Goal: Information Seeking & Learning: Learn about a topic

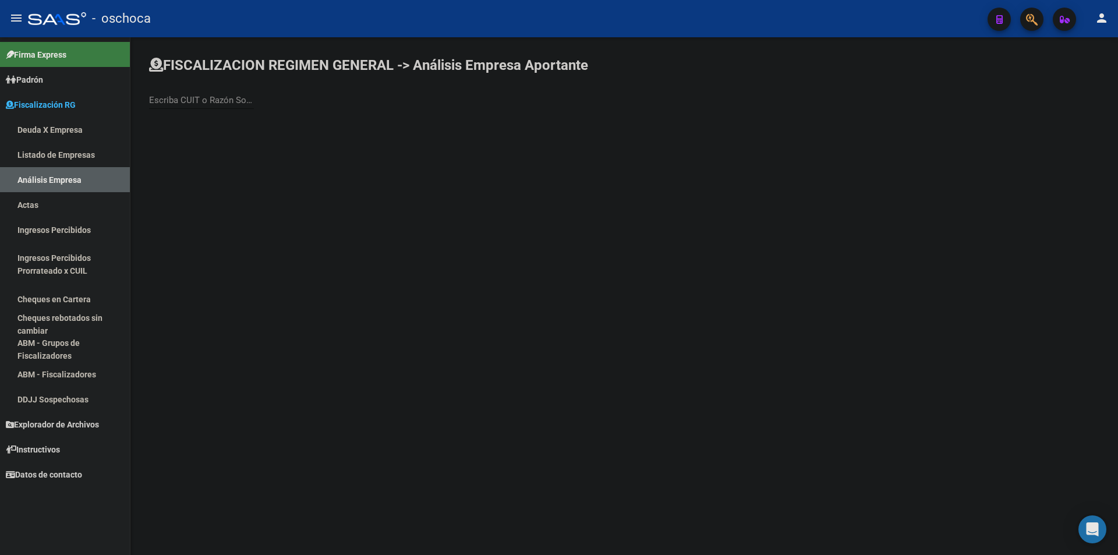
click at [174, 102] on input "Escriba CUIT o Razón Social para buscar" at bounding box center [201, 100] width 105 height 10
type input "GOLDEN FRUIT"
click at [255, 127] on span "GOLDEN FRUIT S. A." at bounding box center [323, 123] width 331 height 28
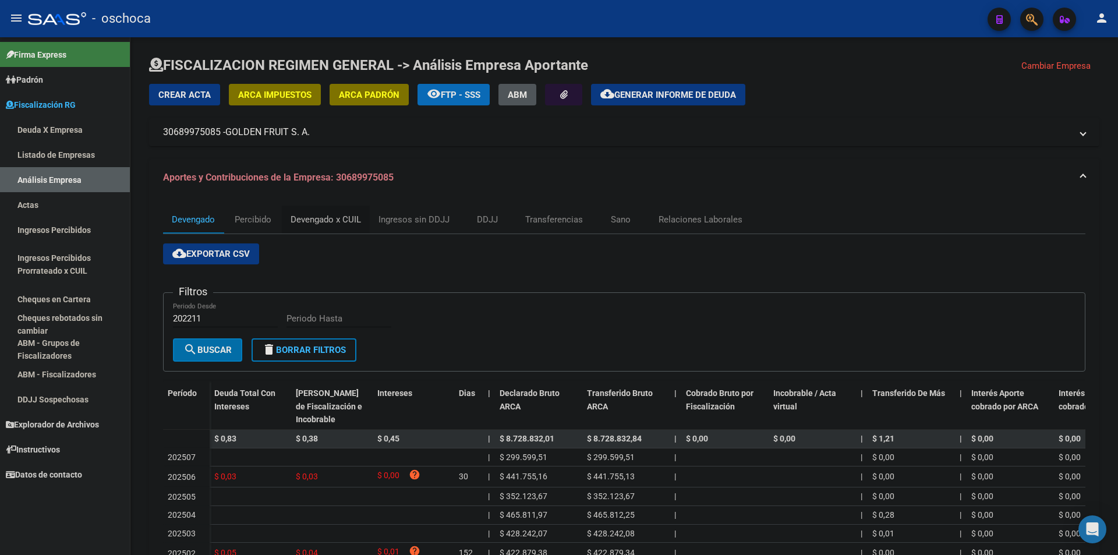
click at [348, 218] on div "Devengado x CUIL" at bounding box center [326, 219] width 70 height 13
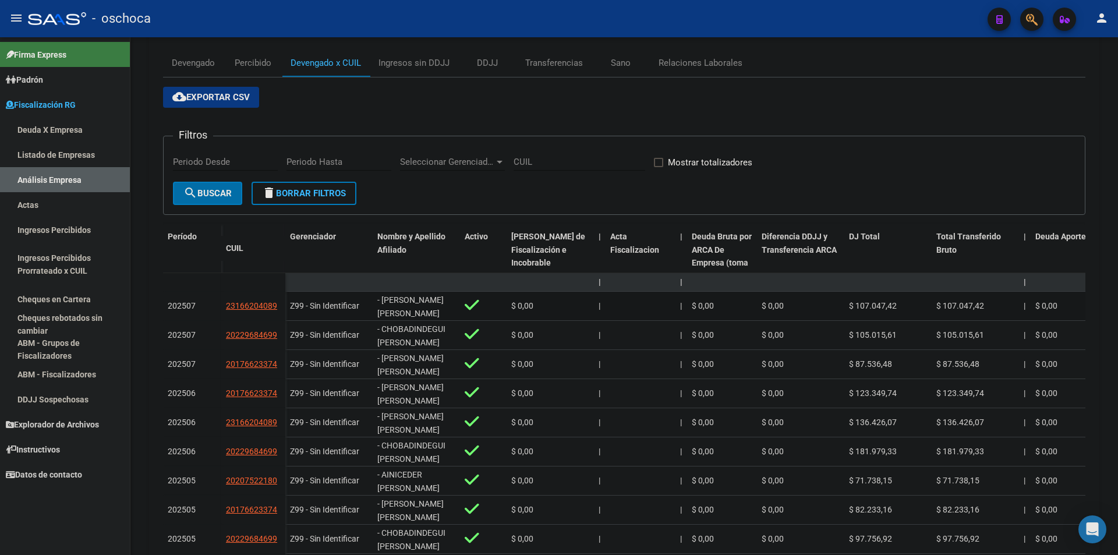
scroll to position [233, 0]
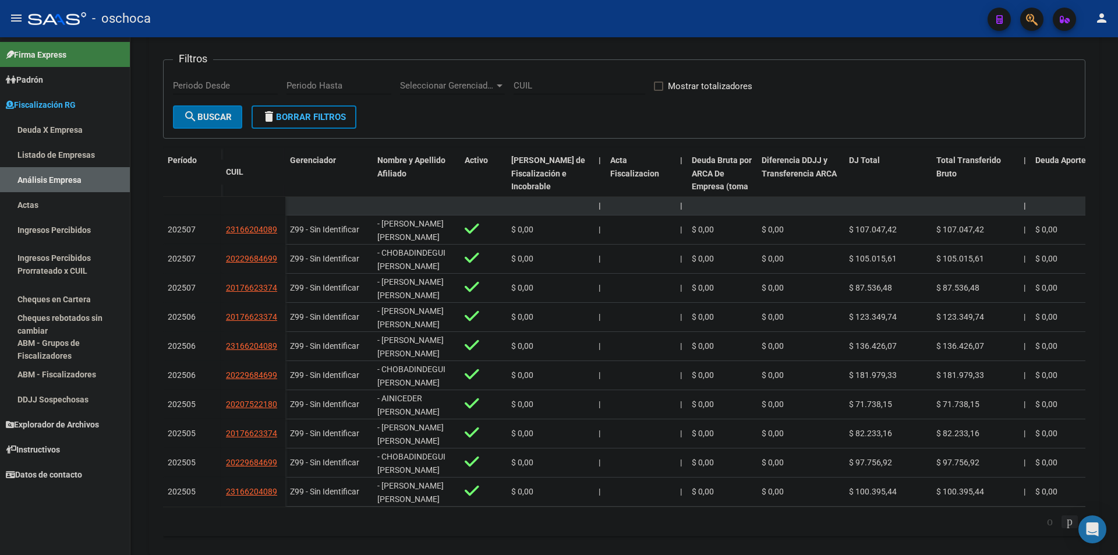
click at [1062, 528] on link "go to next page" at bounding box center [1070, 521] width 16 height 13
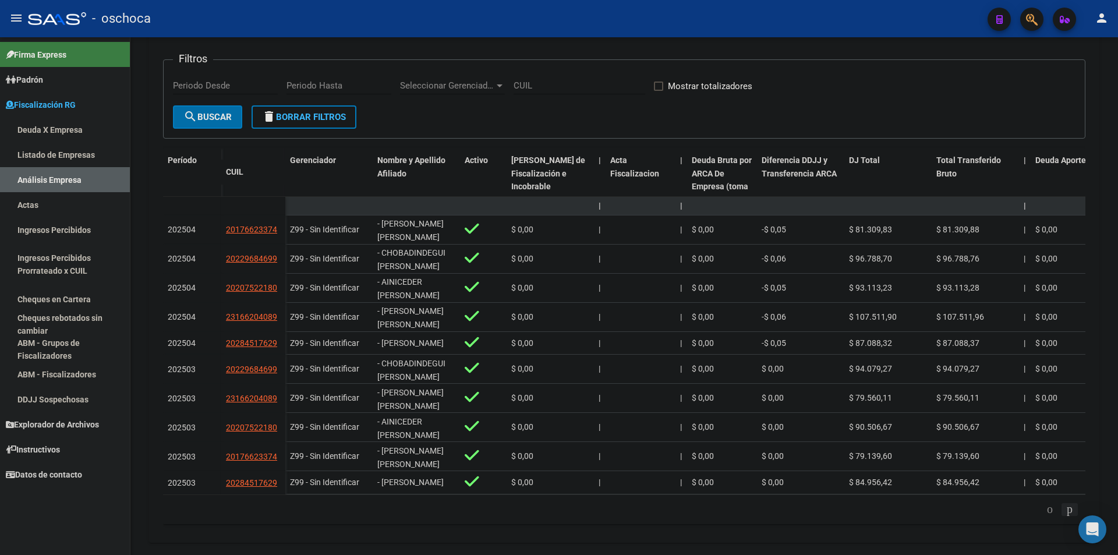
click at [1065, 516] on icon "go to next page" at bounding box center [1069, 509] width 9 height 14
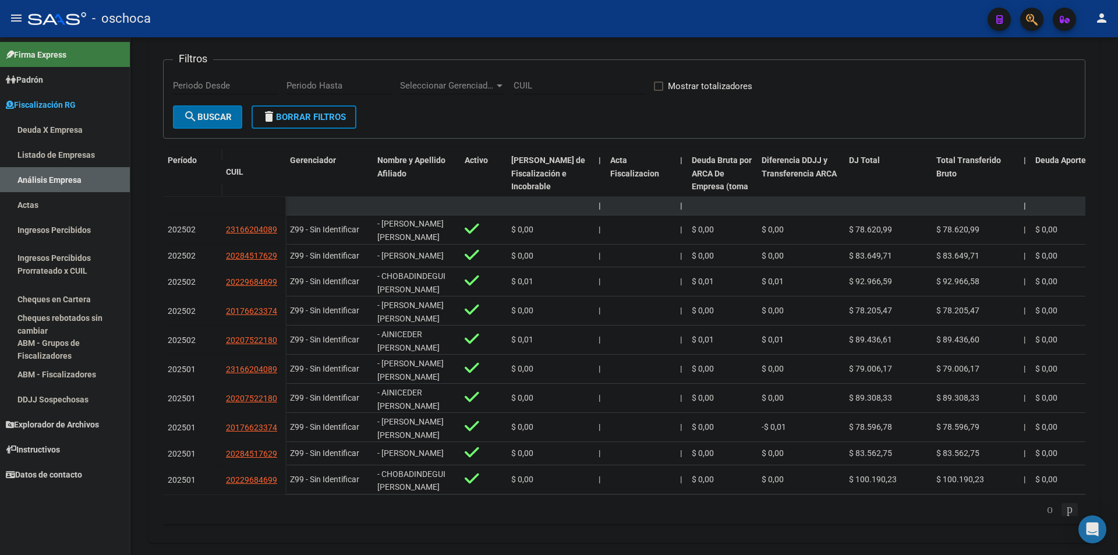
click at [1065, 516] on icon "go to next page" at bounding box center [1069, 509] width 9 height 14
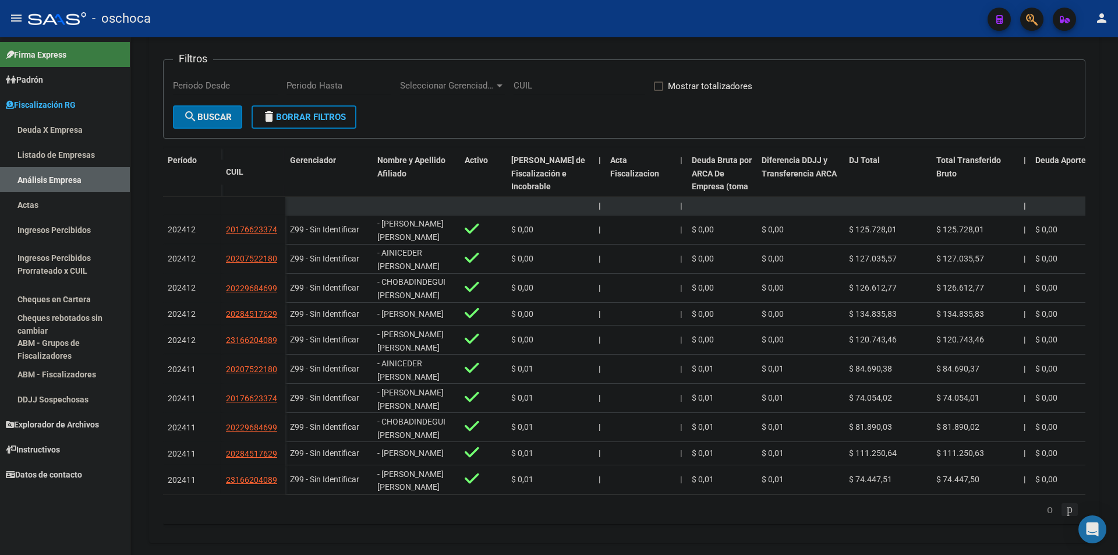
click at [1065, 516] on icon "go to next page" at bounding box center [1069, 509] width 9 height 14
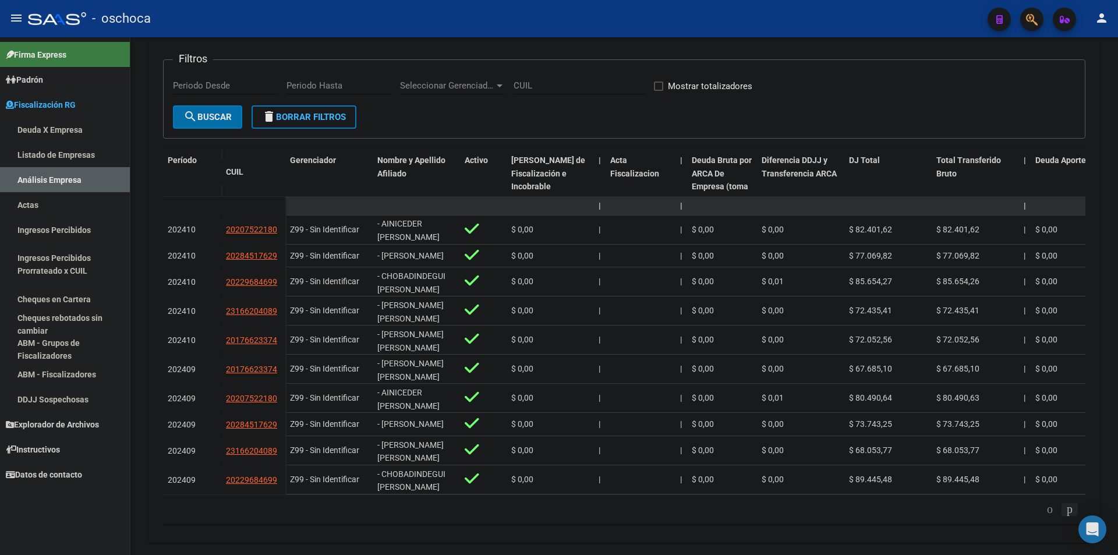
click at [1065, 516] on icon "go to next page" at bounding box center [1069, 509] width 9 height 14
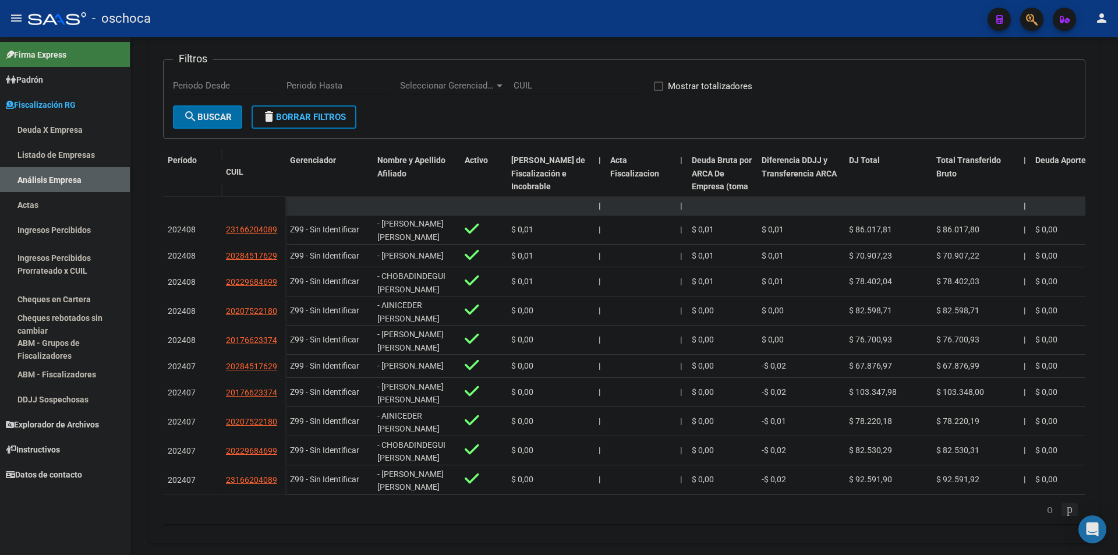
click at [1065, 516] on icon "go to next page" at bounding box center [1069, 509] width 9 height 14
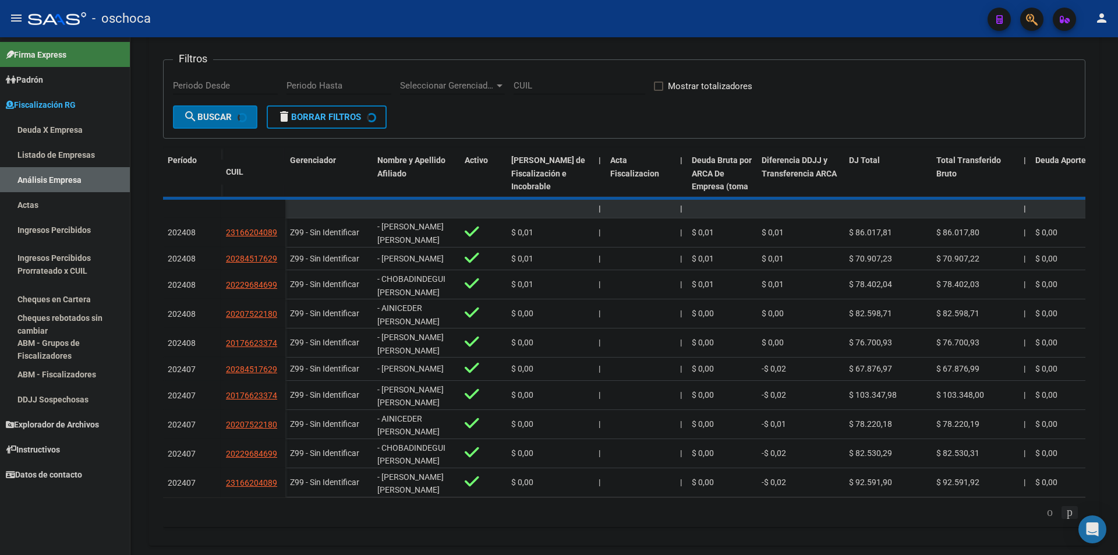
click at [1062, 519] on div "179.769.313.486.231.570.000.000.000.000.000.000.000.000.000.000.000.000.000.000…" at bounding box center [624, 512] width 923 height 29
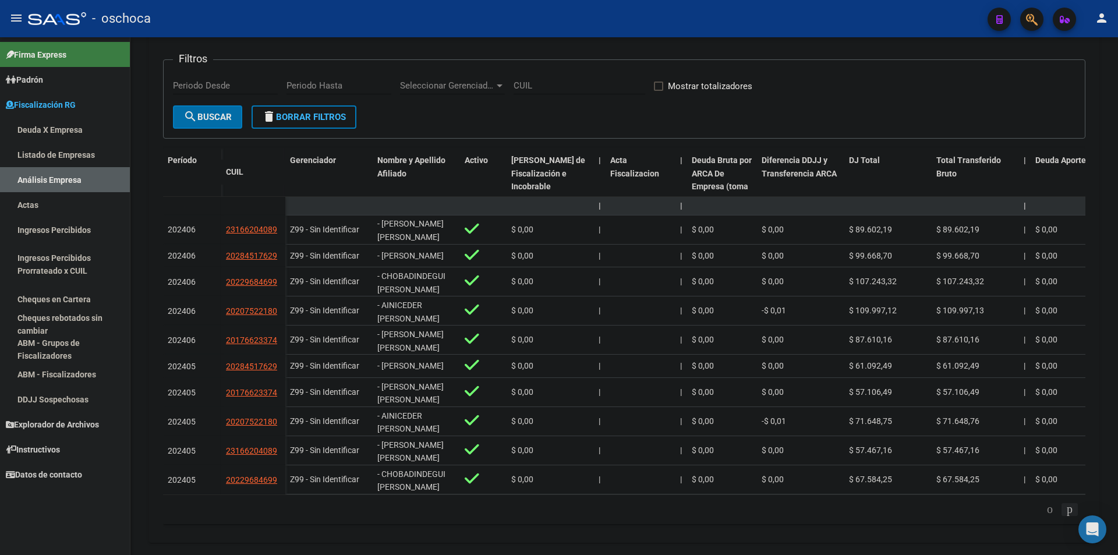
click at [1065, 516] on icon "go to next page" at bounding box center [1069, 509] width 9 height 14
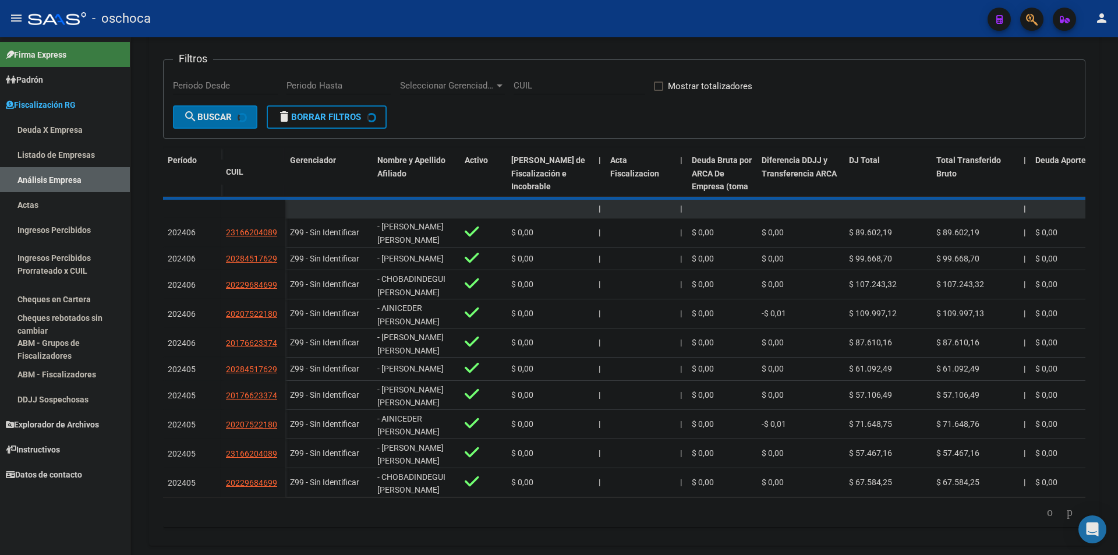
click at [1062, 519] on div "179.769.313.486.231.570.000.000.000.000.000.000.000.000.000.000.000.000.000.000…" at bounding box center [624, 512] width 923 height 29
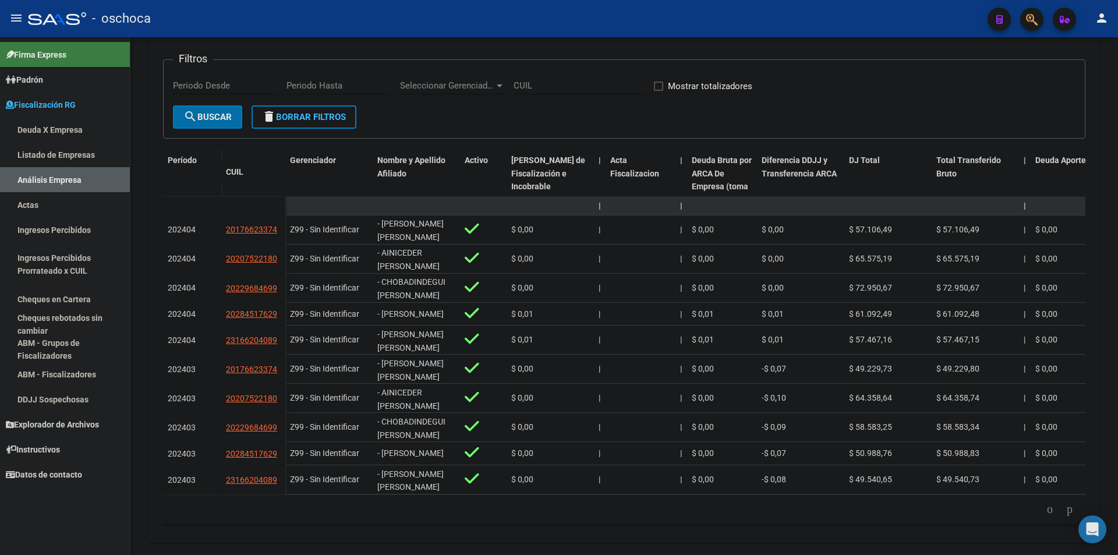
click at [1065, 516] on icon "go to next page" at bounding box center [1069, 509] width 9 height 14
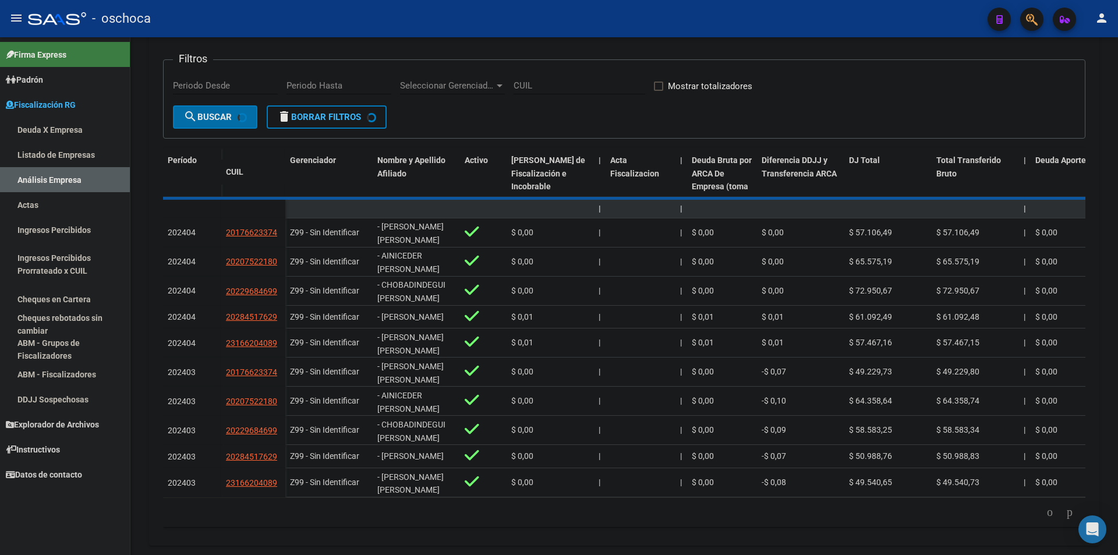
click at [1062, 519] on div "179.769.313.486.231.570.000.000.000.000.000.000.000.000.000.000.000.000.000.000…" at bounding box center [624, 512] width 923 height 29
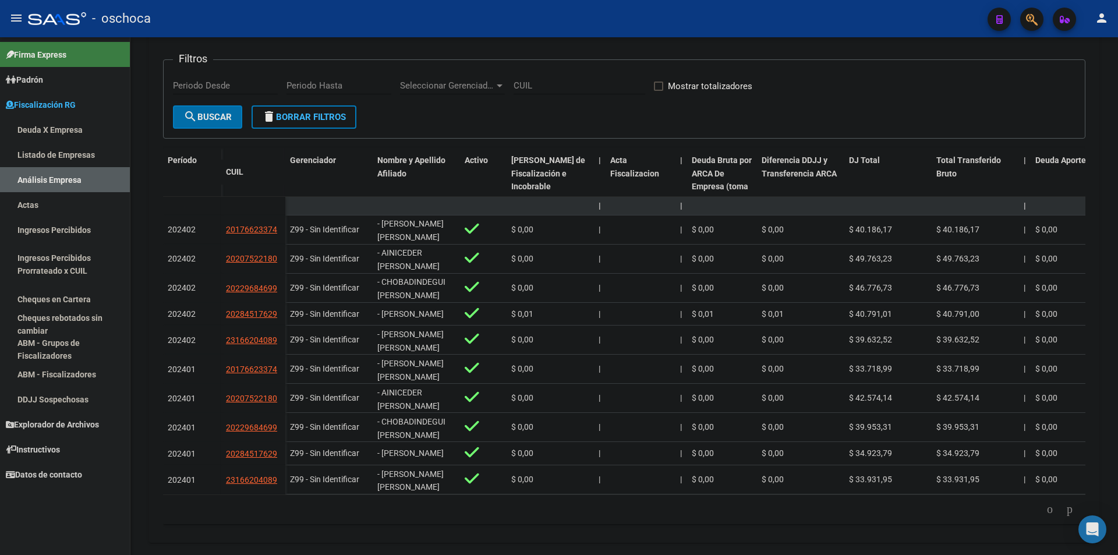
click at [1065, 516] on icon "go to next page" at bounding box center [1069, 509] width 9 height 14
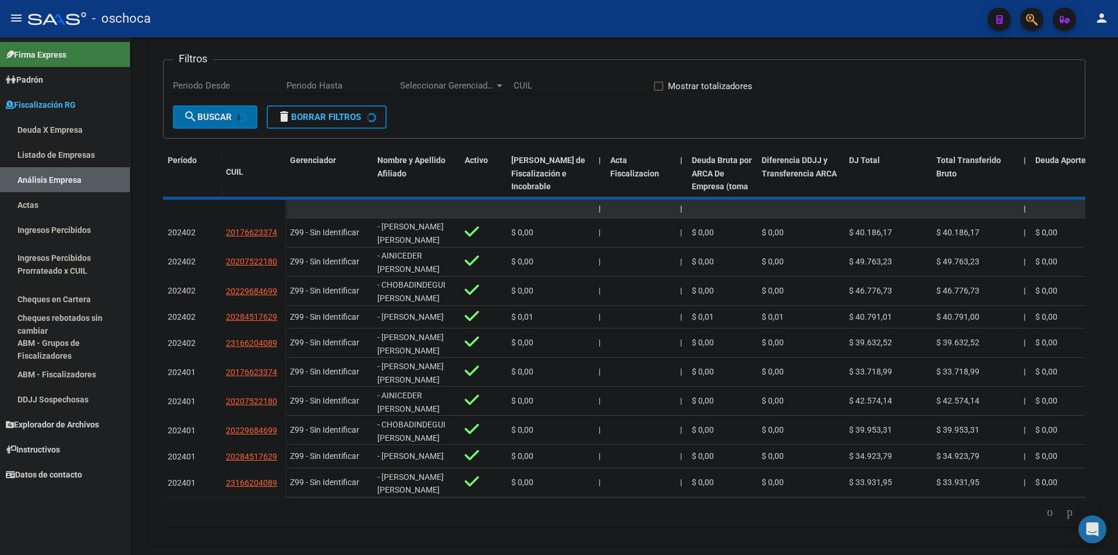
click at [1062, 519] on div "179.769.313.486.231.570.000.000.000.000.000.000.000.000.000.000.000.000.000.000…" at bounding box center [624, 512] width 923 height 29
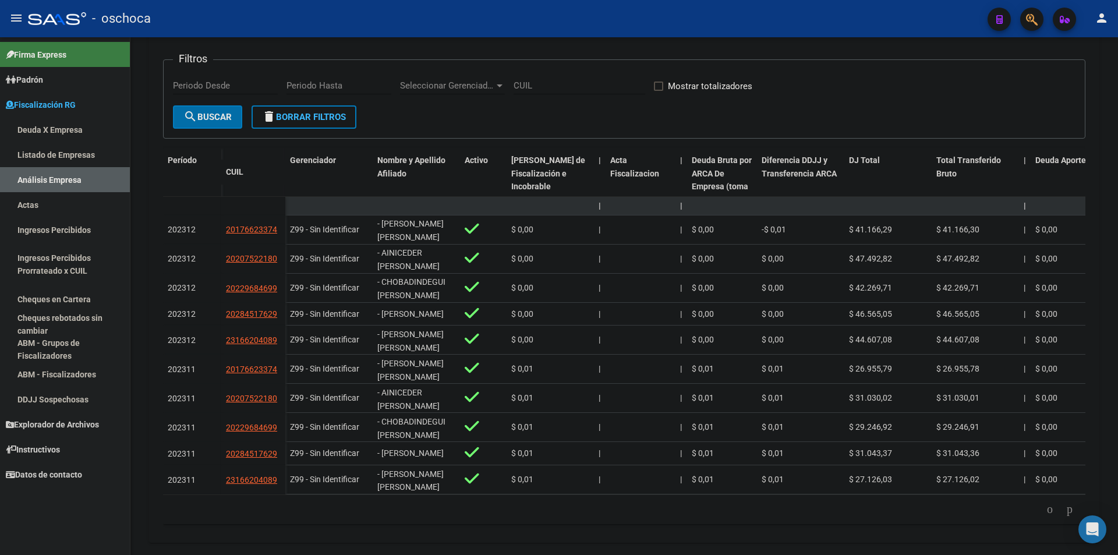
click at [1065, 516] on icon "go to next page" at bounding box center [1069, 509] width 9 height 14
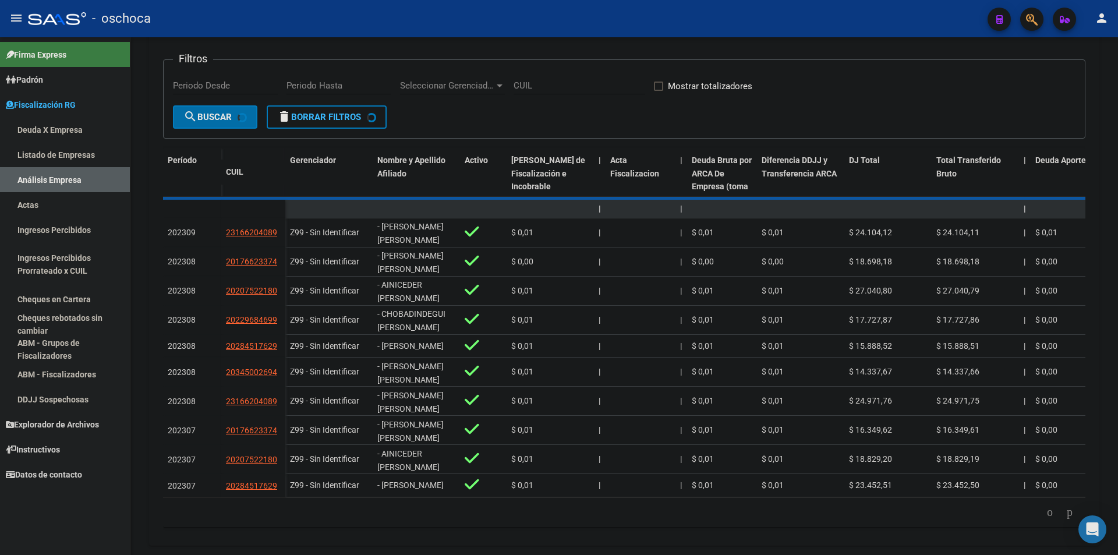
scroll to position [233, 0]
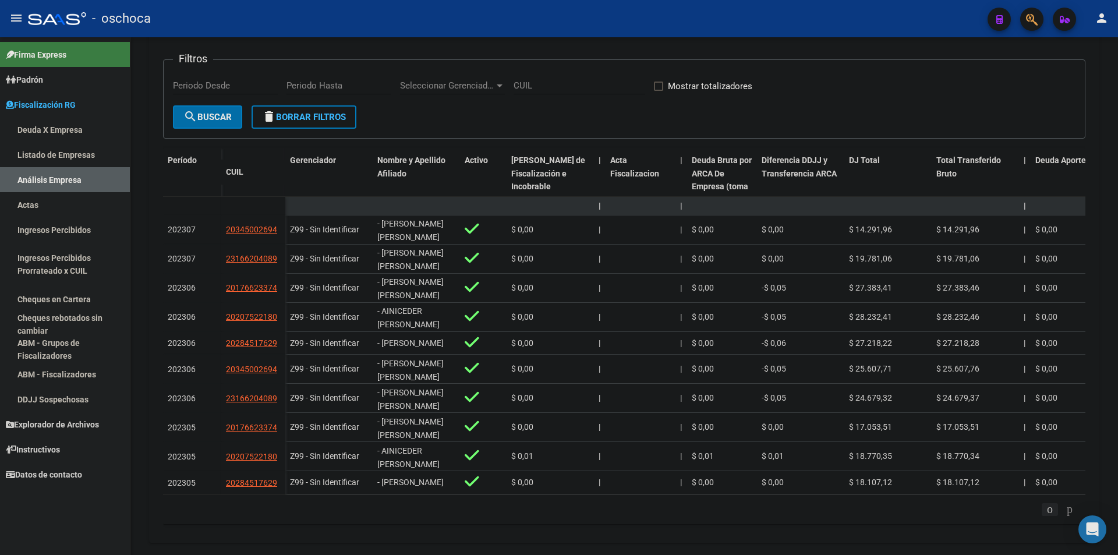
click at [1045, 514] on icon "go to previous page" at bounding box center [1049, 509] width 9 height 14
click at [1041, 511] on div "179.769.313.486.231.570.000.000.000.000.000.000.000.000.000.000.000.000.000.000…" at bounding box center [624, 509] width 923 height 29
click at [1045, 513] on li at bounding box center [1050, 510] width 20 height 20
click at [1049, 514] on link "go to previous page" at bounding box center [1050, 509] width 16 height 13
drag, startPoint x: 1040, startPoint y: 513, endPoint x: 1042, endPoint y: 518, distance: 6.5
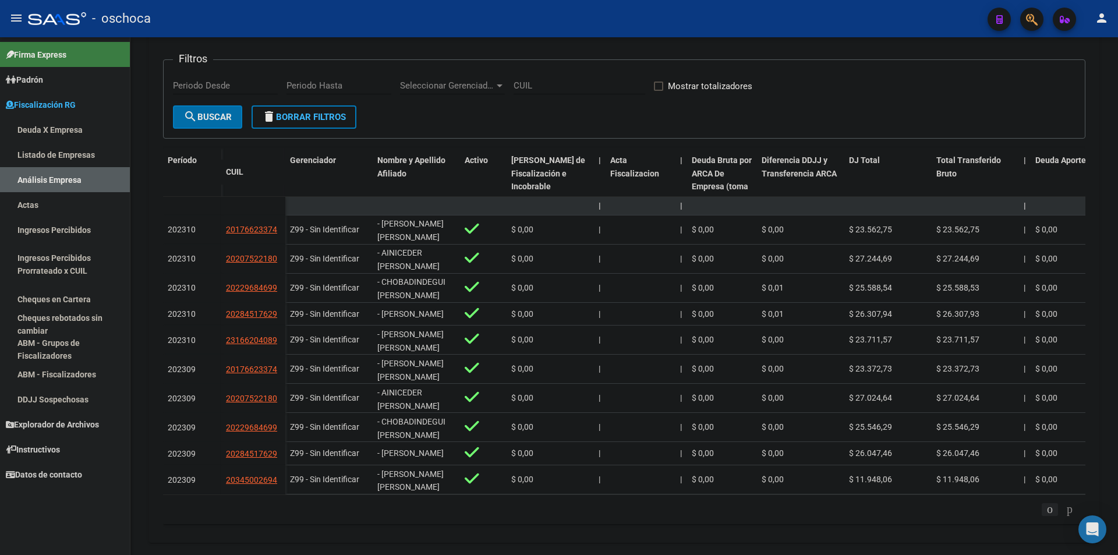
click at [1042, 518] on li at bounding box center [1050, 510] width 20 height 20
click at [1045, 516] on icon "go to previous page" at bounding box center [1049, 509] width 9 height 14
click at [1071, 516] on icon "go to next page" at bounding box center [1069, 509] width 9 height 14
click at [1069, 516] on icon "go to next page" at bounding box center [1069, 509] width 9 height 14
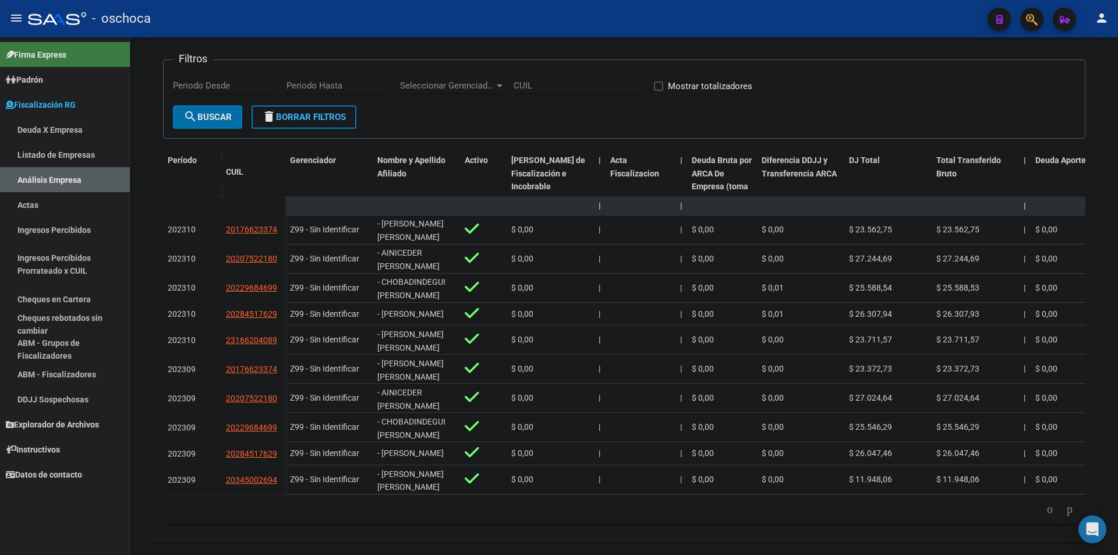
click at [1041, 513] on li at bounding box center [1050, 510] width 20 height 20
click at [1046, 516] on icon "go to previous page" at bounding box center [1049, 509] width 9 height 14
click at [1045, 516] on icon "go to previous page" at bounding box center [1049, 509] width 9 height 14
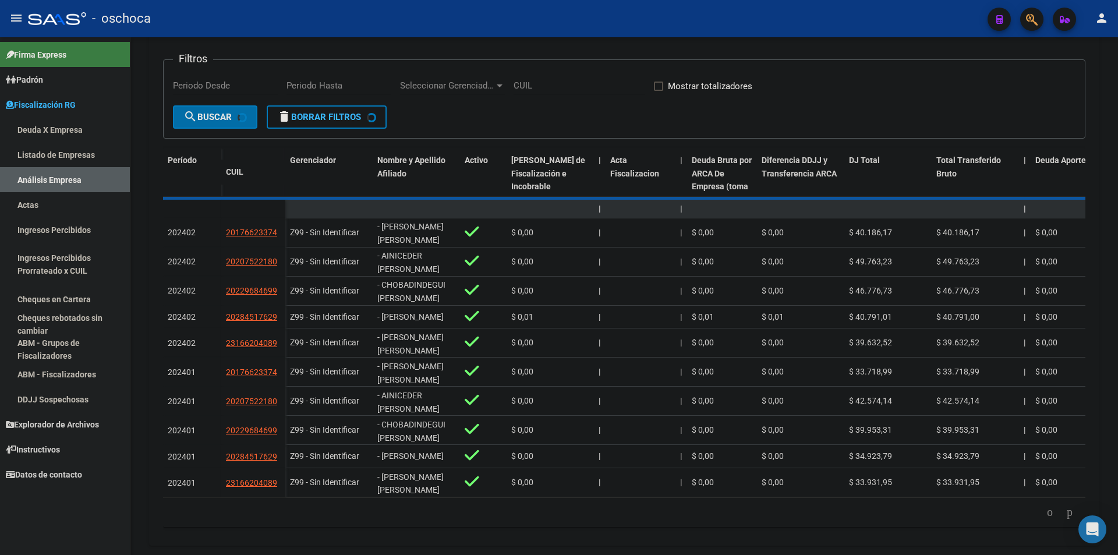
click at [1040, 522] on div "179.769.313.486.231.570.000.000.000.000.000.000.000.000.000.000.000.000.000.000…" at bounding box center [624, 512] width 923 height 29
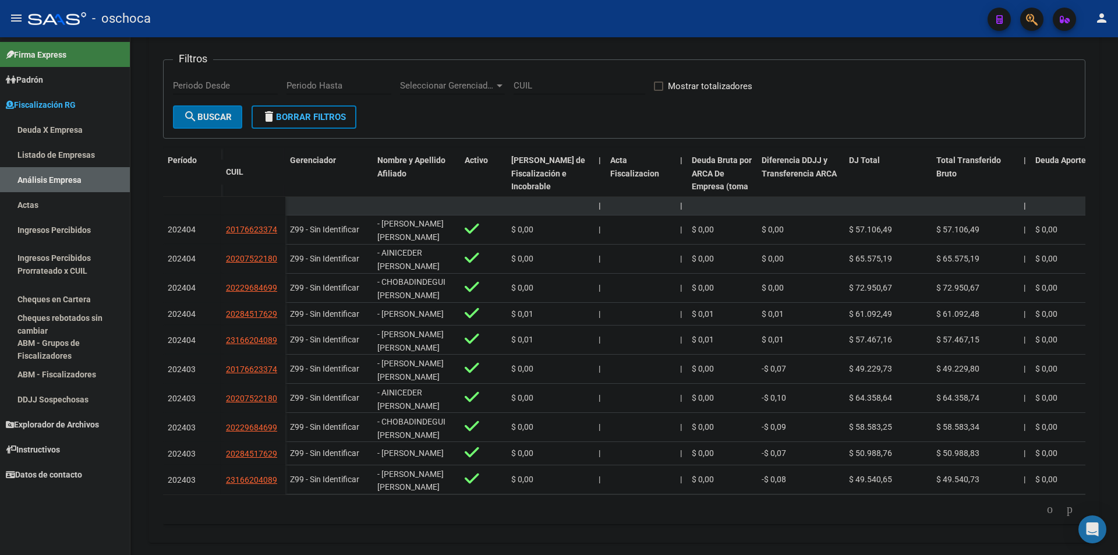
click at [1045, 516] on icon "go to previous page" at bounding box center [1049, 509] width 9 height 14
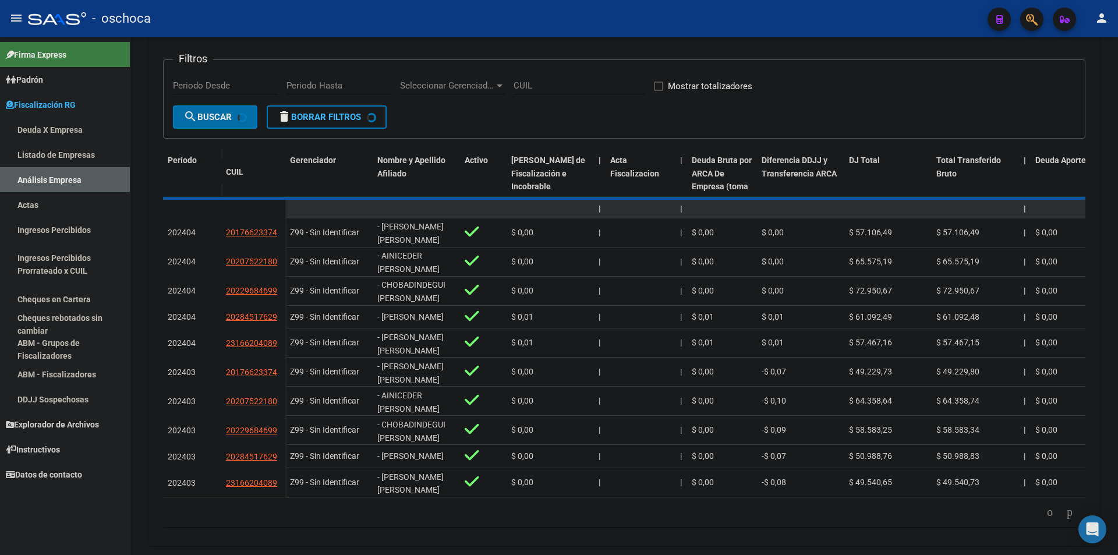
click at [1040, 522] on div "179.769.313.486.231.570.000.000.000.000.000.000.000.000.000.000.000.000.000.000…" at bounding box center [624, 512] width 923 height 29
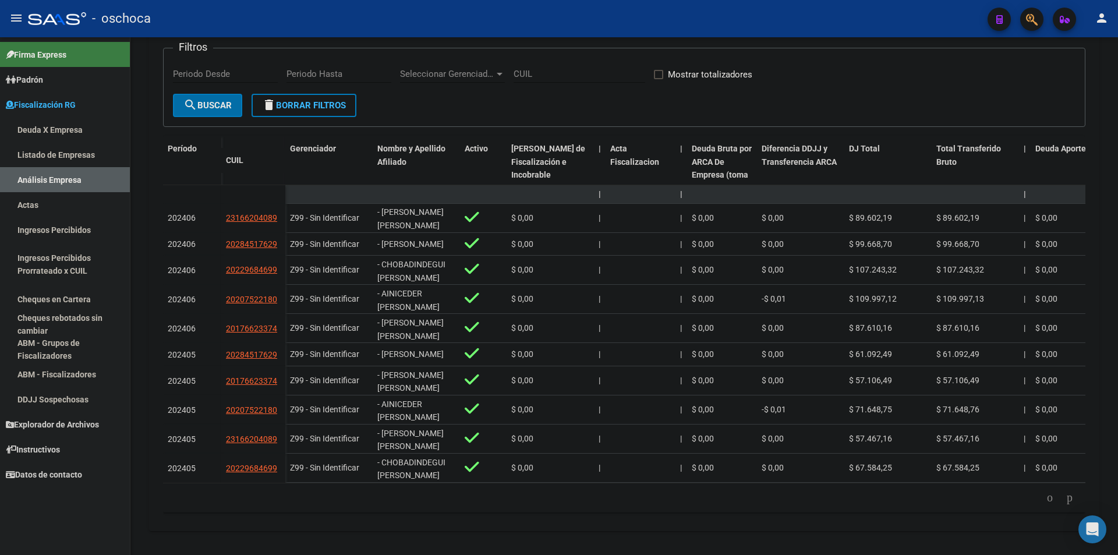
scroll to position [233, 0]
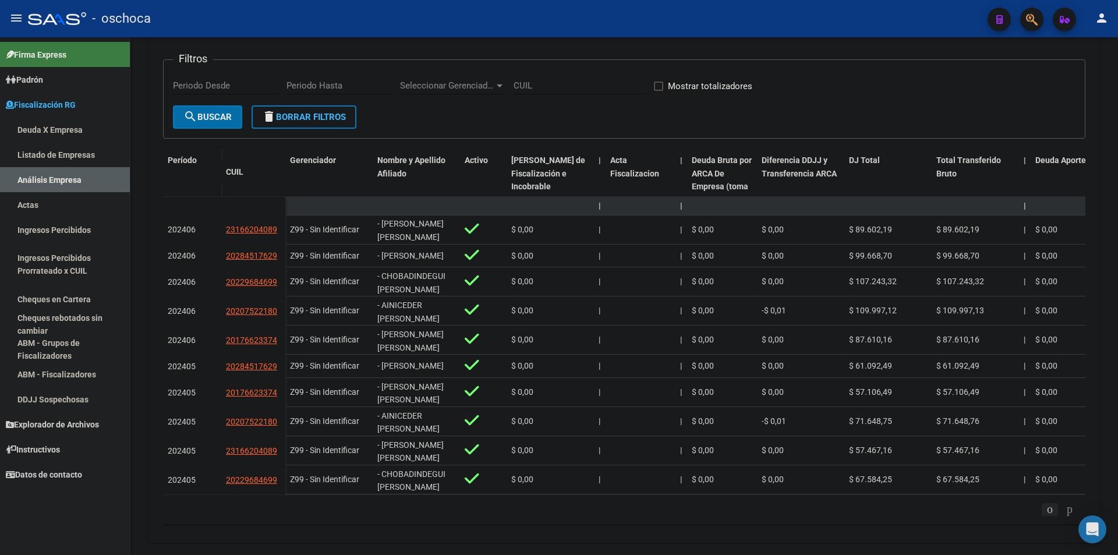
click at [1045, 514] on icon "go to previous page" at bounding box center [1049, 509] width 9 height 14
click at [1042, 516] on link "go to previous page" at bounding box center [1050, 509] width 16 height 13
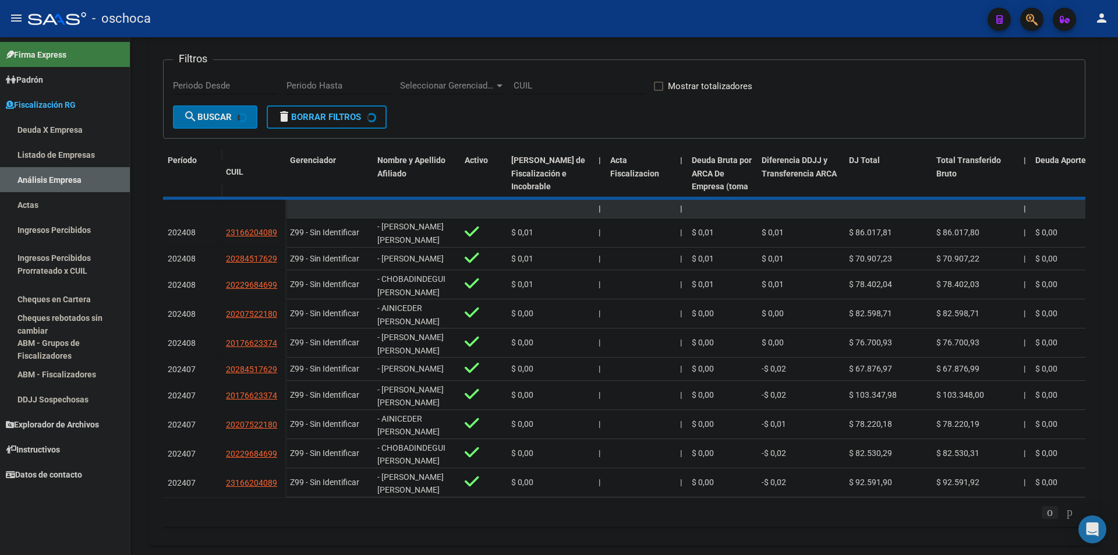
click at [1033, 518] on div "179.769.313.486.231.570.000.000.000.000.000.000.000.000.000.000.000.000.000.000…" at bounding box center [624, 512] width 923 height 29
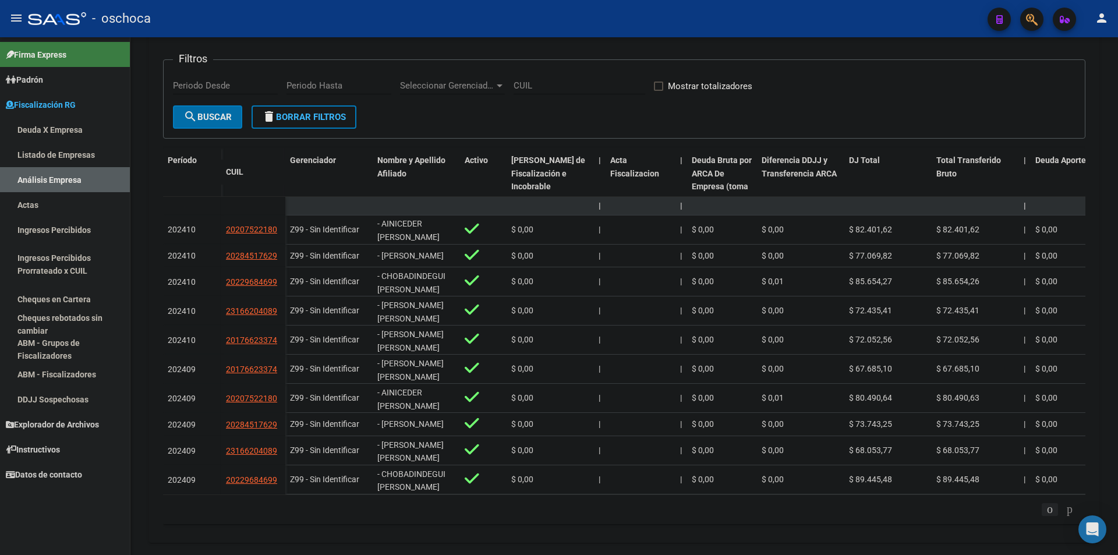
drag, startPoint x: 1022, startPoint y: 519, endPoint x: 1045, endPoint y: 520, distance: 23.9
click at [1022, 519] on datatable-pager "3 4 5 6 7" at bounding box center [624, 510] width 911 height 20
click at [1048, 516] on icon "go to previous page" at bounding box center [1049, 509] width 9 height 14
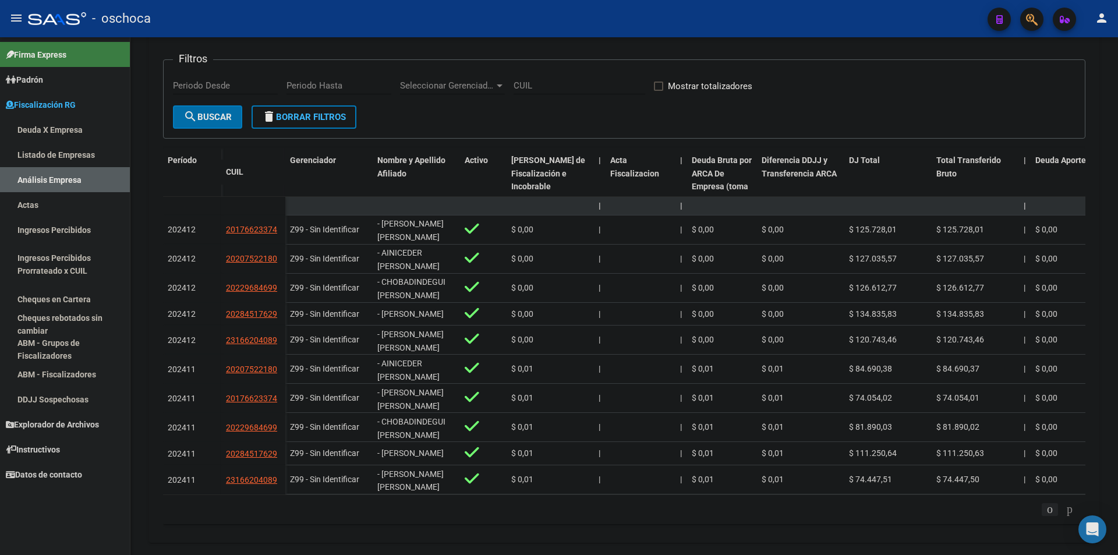
click at [1048, 516] on icon "go to previous page" at bounding box center [1049, 509] width 9 height 14
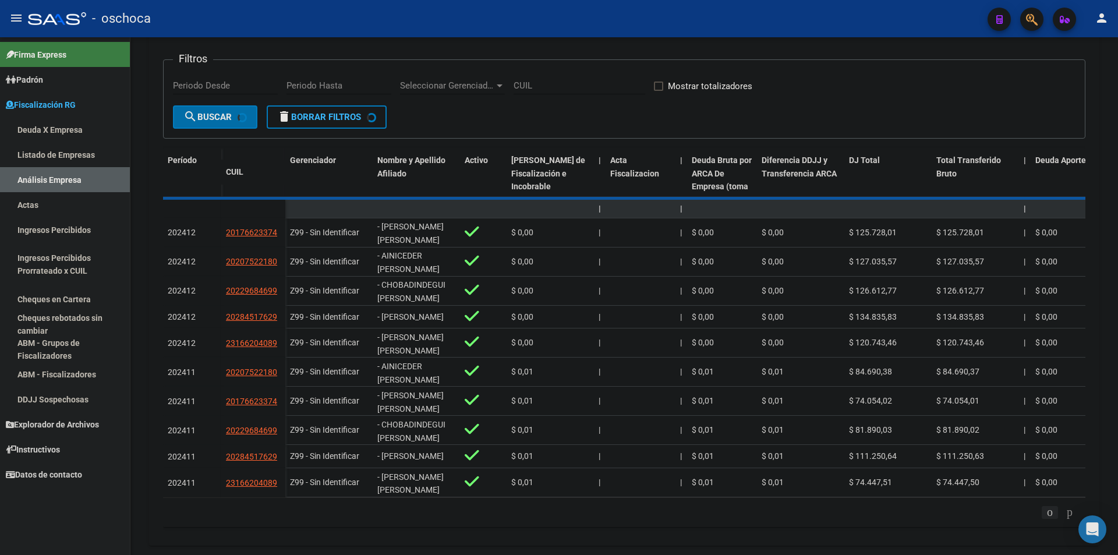
click at [1048, 519] on div "179.769.313.486.231.570.000.000.000.000.000.000.000.000.000.000.000.000.000.000…" at bounding box center [624, 512] width 923 height 29
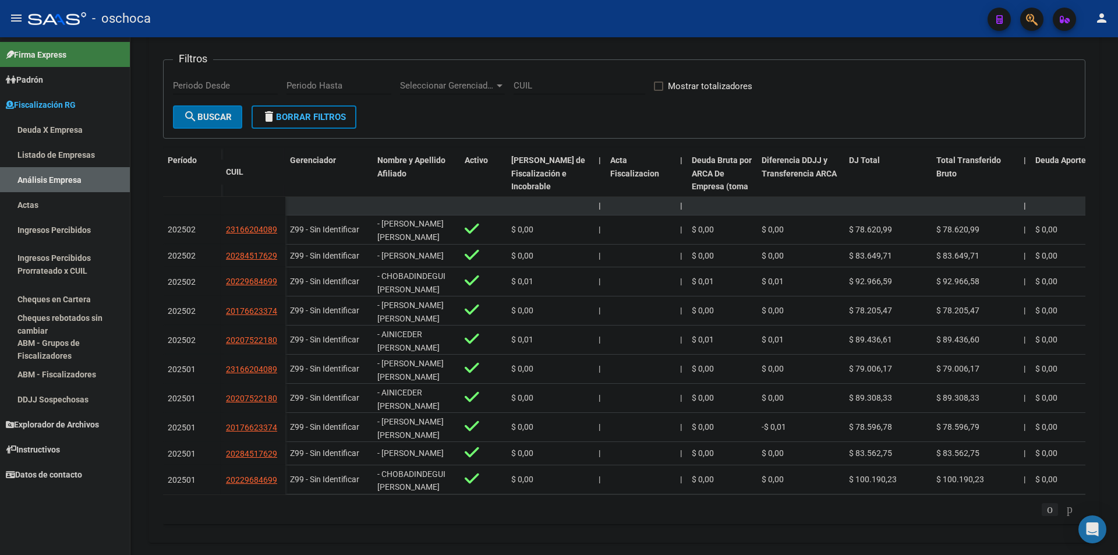
click at [1048, 516] on icon "go to previous page" at bounding box center [1049, 509] width 9 height 14
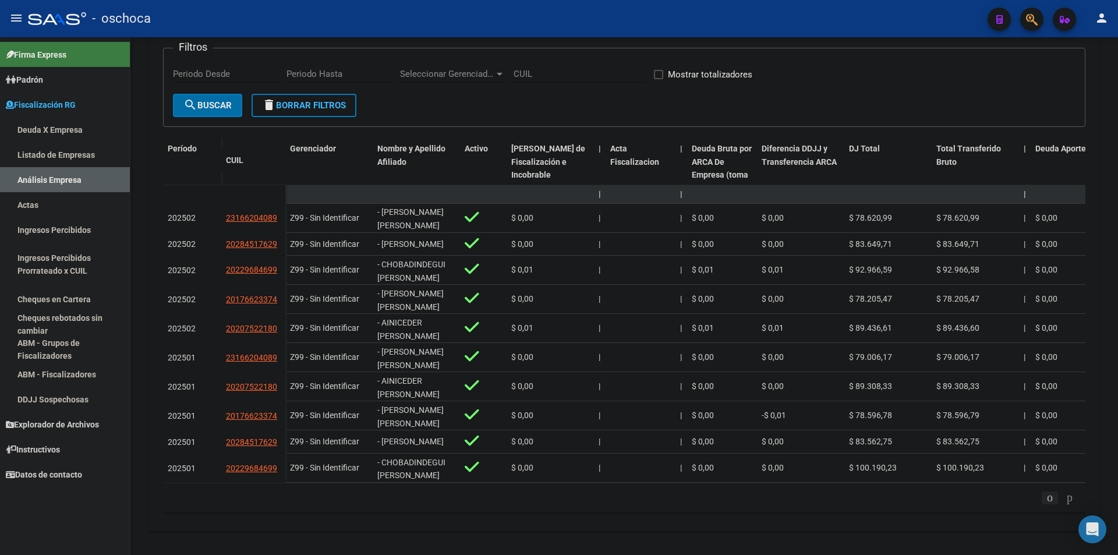
click at [1048, 513] on div "179.769.313.486.231.570.000.000.000.000.000.000.000.000.000.000.000.000.000.000…" at bounding box center [624, 497] width 923 height 29
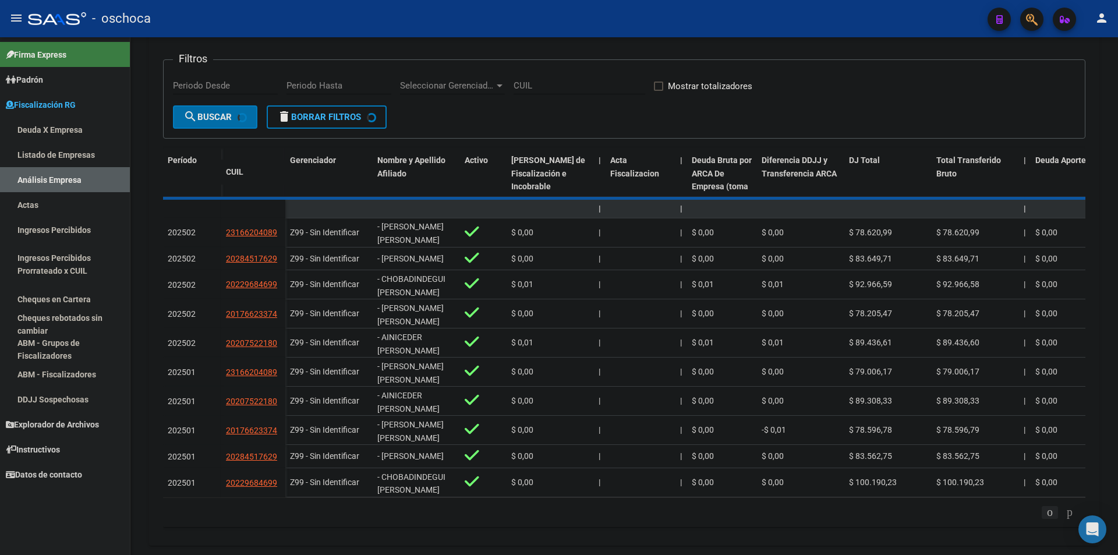
click at [1048, 519] on div "179.769.313.486.231.570.000.000.000.000.000.000.000.000.000.000.000.000.000.000…" at bounding box center [624, 512] width 923 height 29
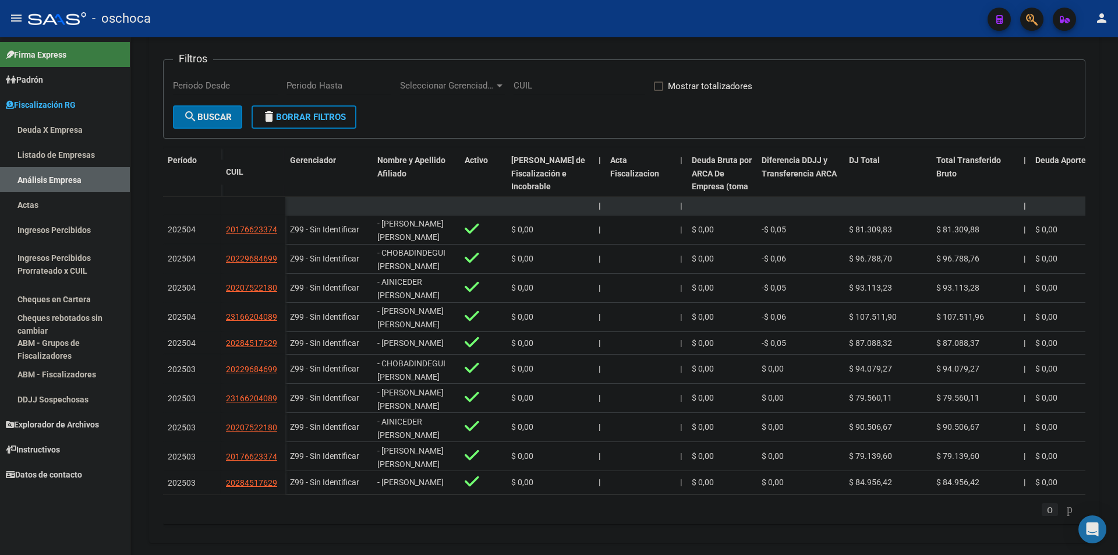
click at [1048, 516] on icon "go to previous page" at bounding box center [1049, 509] width 9 height 14
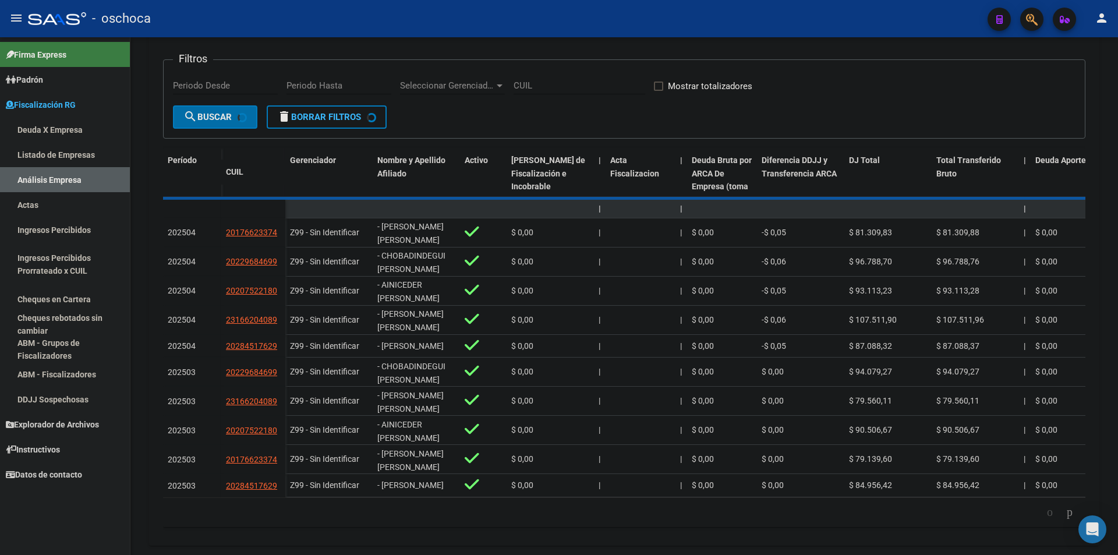
click at [1048, 519] on div "179.769.313.486.231.570.000.000.000.000.000.000.000.000.000.000.000.000.000.000…" at bounding box center [624, 512] width 923 height 29
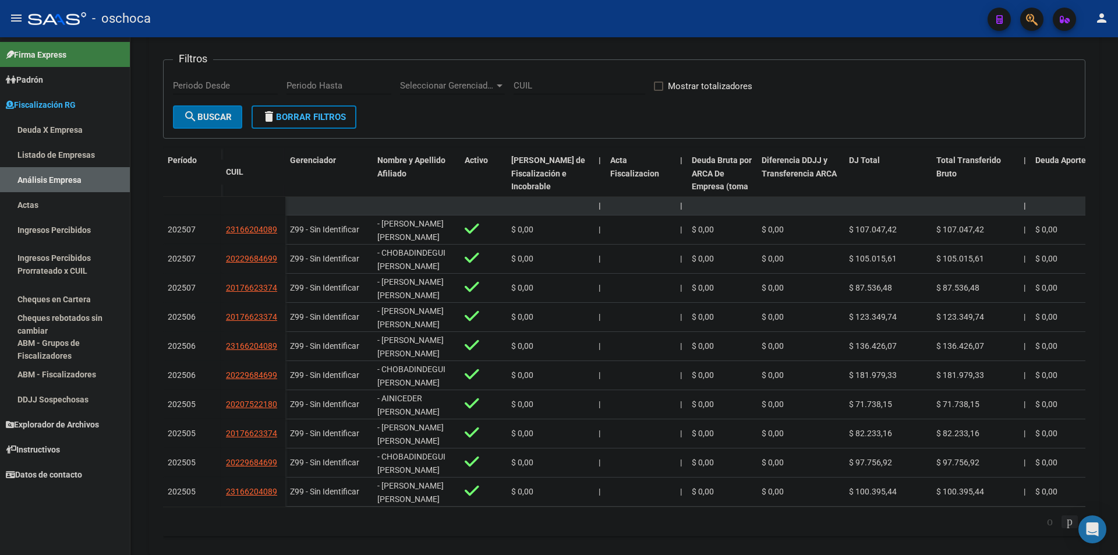
click at [1072, 528] on icon "go to next page" at bounding box center [1069, 521] width 9 height 14
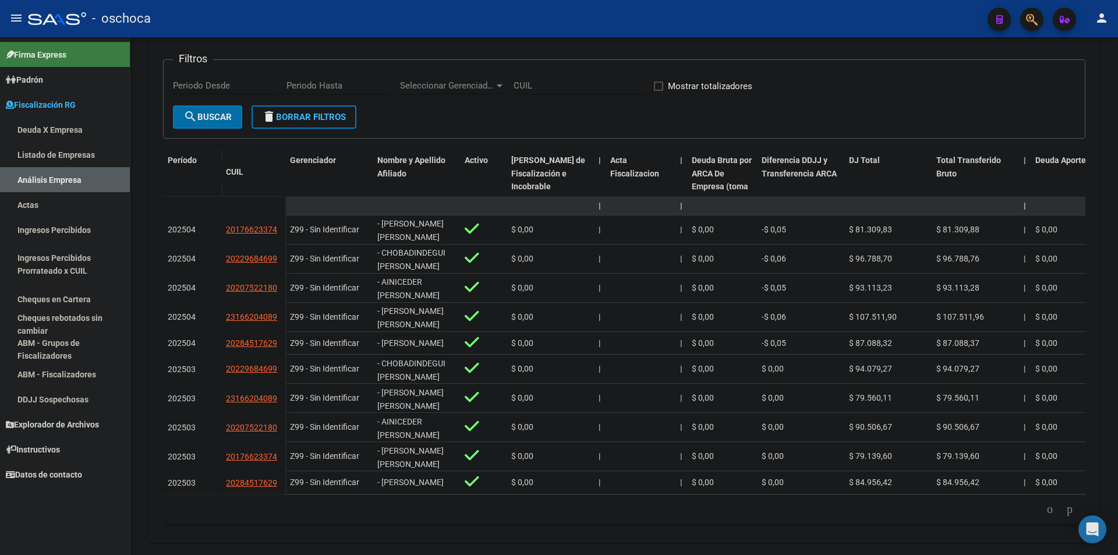
click at [1065, 524] on div "179.769.313.486.231.570.000.000.000.000.000.000.000.000.000.000.000.000.000.000…" at bounding box center [624, 509] width 923 height 29
click at [1065, 516] on icon "go to next page" at bounding box center [1069, 509] width 9 height 14
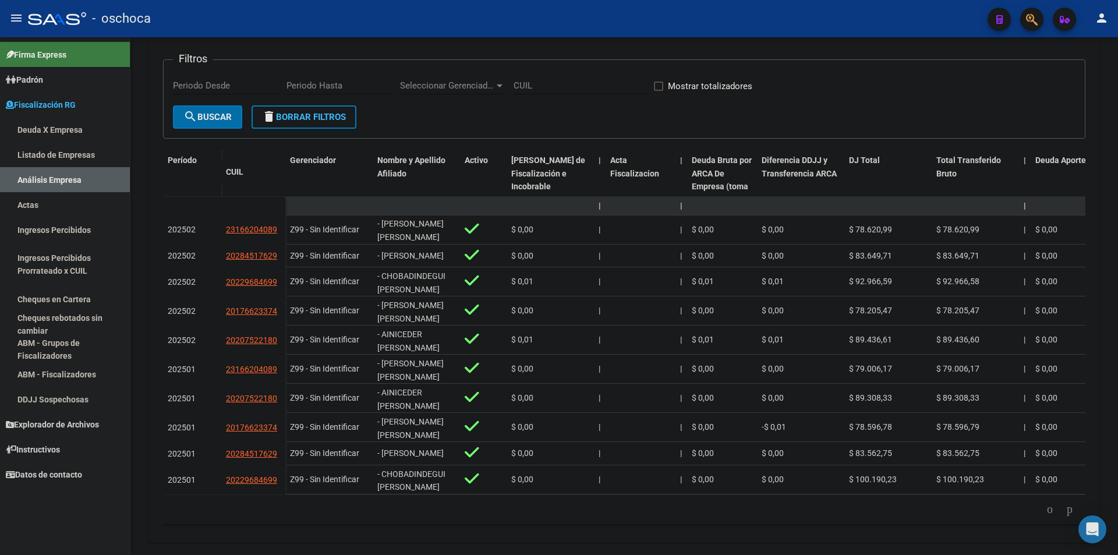
click at [1069, 510] on li at bounding box center [1070, 510] width 20 height 20
click at [1068, 514] on icon "go to next page" at bounding box center [1069, 509] width 9 height 14
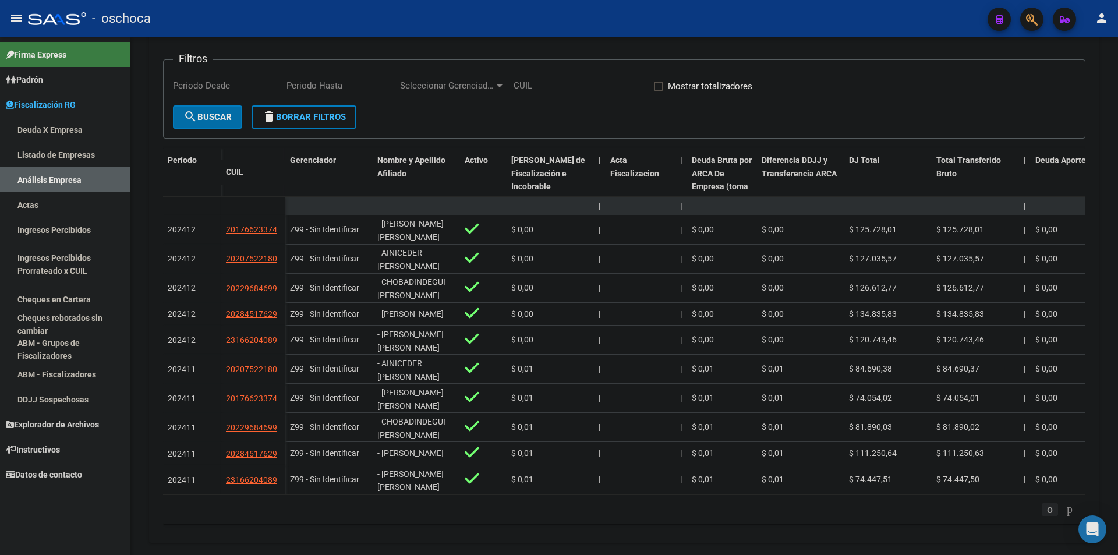
click at [1045, 516] on icon "go to previous page" at bounding box center [1049, 509] width 9 height 14
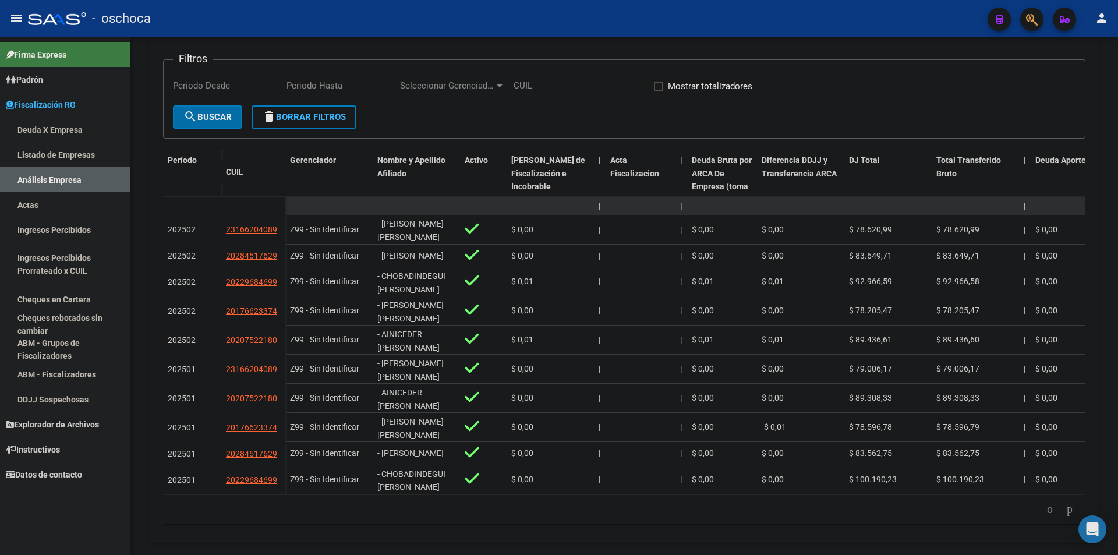
click at [466, 554] on div "FISCALIZACION REGIMEN GENERAL -> Análisis Empresa Aportante Cambiar Empresa Cre…" at bounding box center [624, 187] width 988 height 766
drag, startPoint x: 1041, startPoint y: 515, endPoint x: 1029, endPoint y: 510, distance: 13.3
click at [1045, 515] on icon "go to previous page" at bounding box center [1049, 509] width 9 height 14
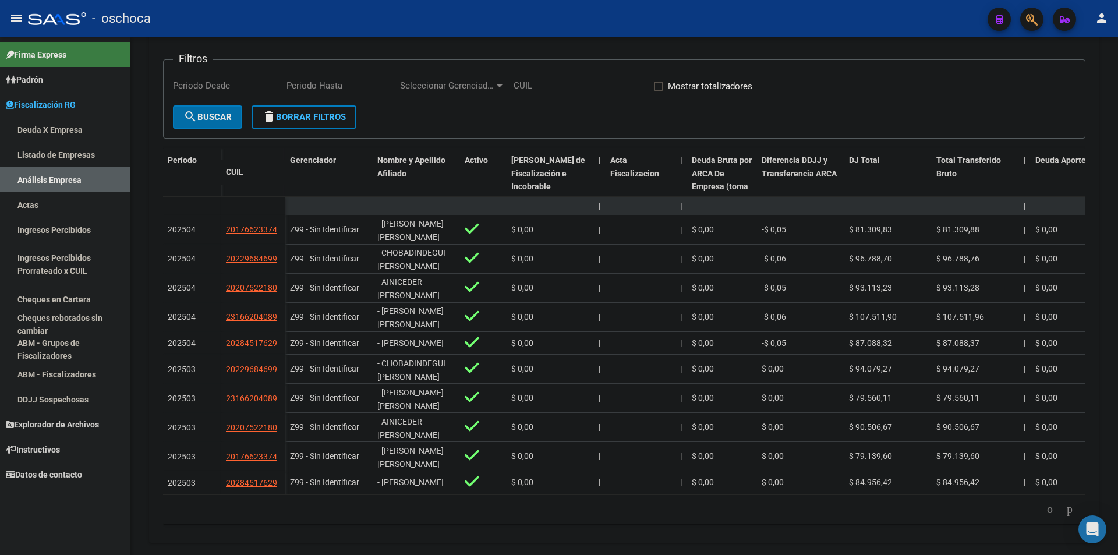
click at [1043, 511] on li at bounding box center [1050, 510] width 20 height 20
click at [1045, 515] on icon "go to previous page" at bounding box center [1049, 509] width 9 height 14
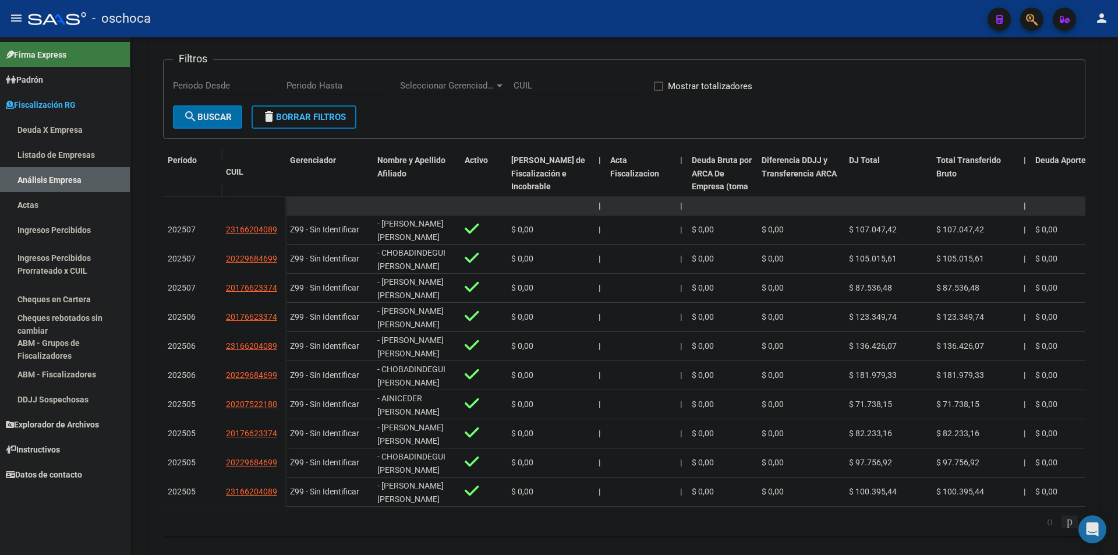
click at [1065, 528] on icon "go to next page" at bounding box center [1069, 521] width 9 height 14
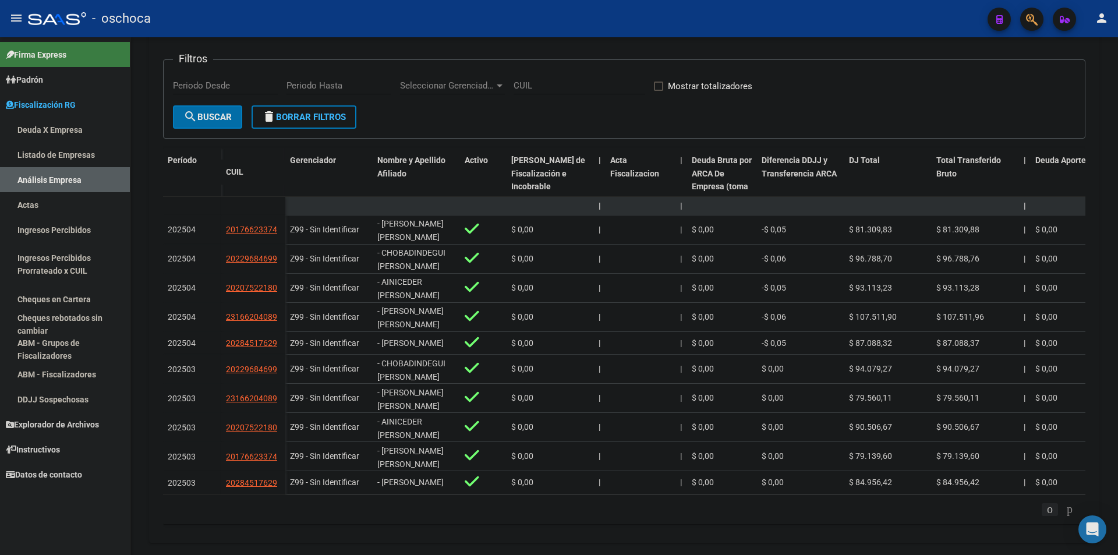
click at [1045, 515] on icon "go to previous page" at bounding box center [1049, 509] width 9 height 14
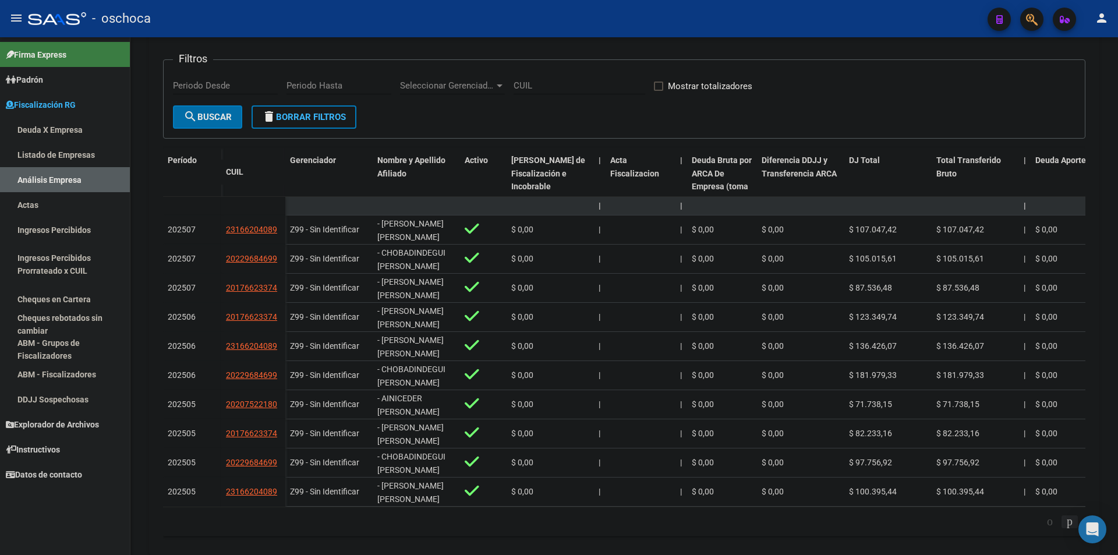
click at [1065, 528] on icon "go to next page" at bounding box center [1069, 521] width 9 height 14
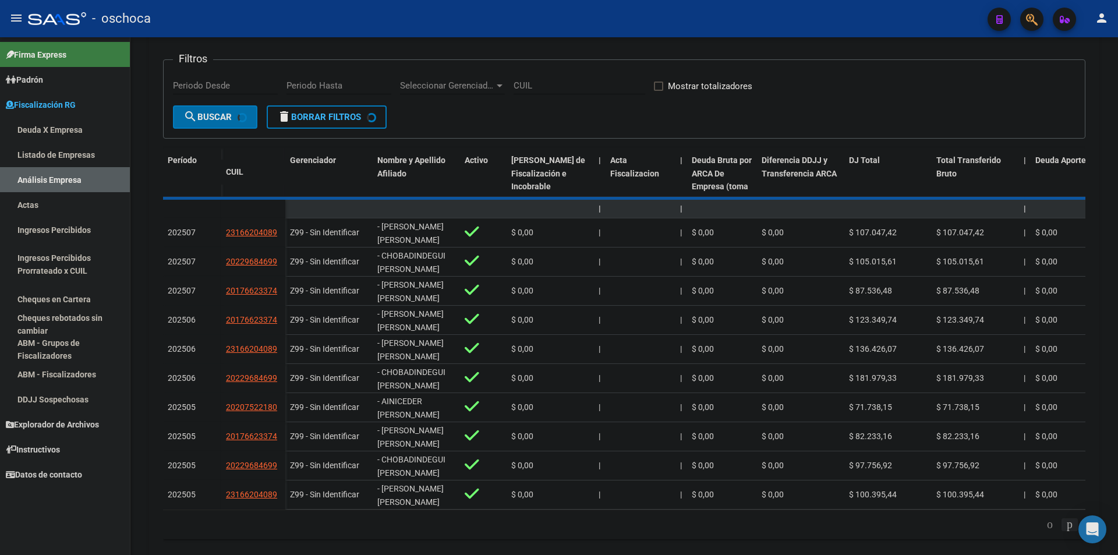
click at [1064, 533] on div "179.769.313.486.231.570.000.000.000.000.000.000.000.000.000.000.000.000.000.000…" at bounding box center [624, 524] width 923 height 29
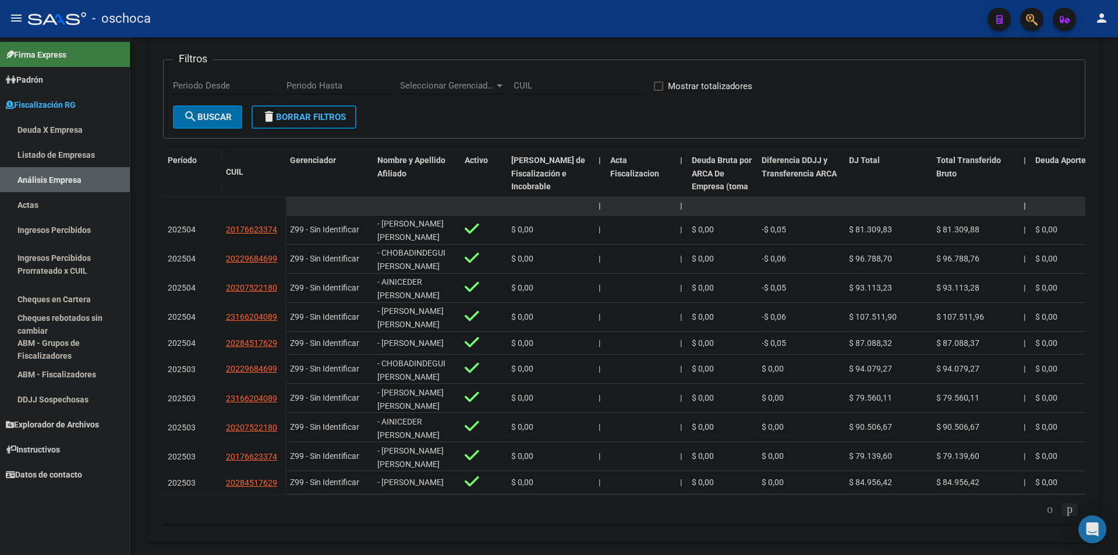
click at [1064, 524] on div "179.769.313.486.231.570.000.000.000.000.000.000.000.000.000.000.000.000.000.000…" at bounding box center [624, 509] width 923 height 29
click at [1066, 516] on icon "go to next page" at bounding box center [1069, 509] width 9 height 14
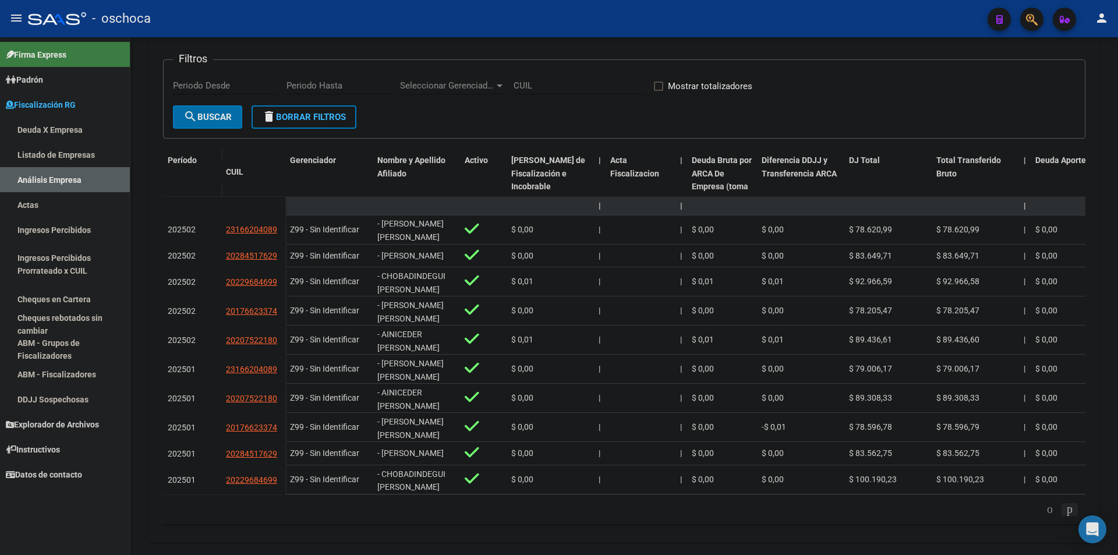
click at [1066, 516] on icon "go to next page" at bounding box center [1069, 509] width 9 height 14
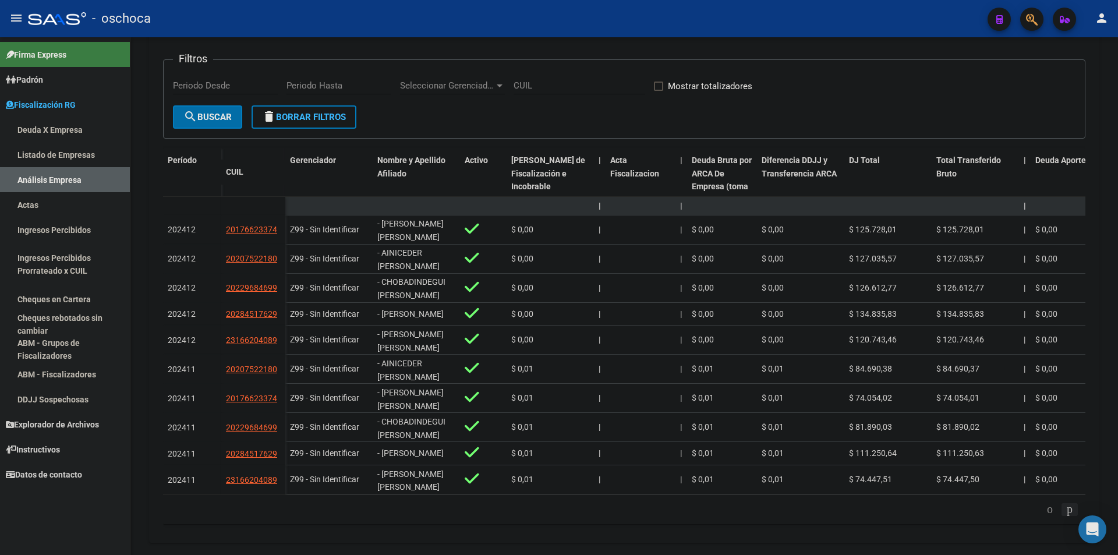
click at [1067, 516] on icon "go to next page" at bounding box center [1069, 509] width 9 height 14
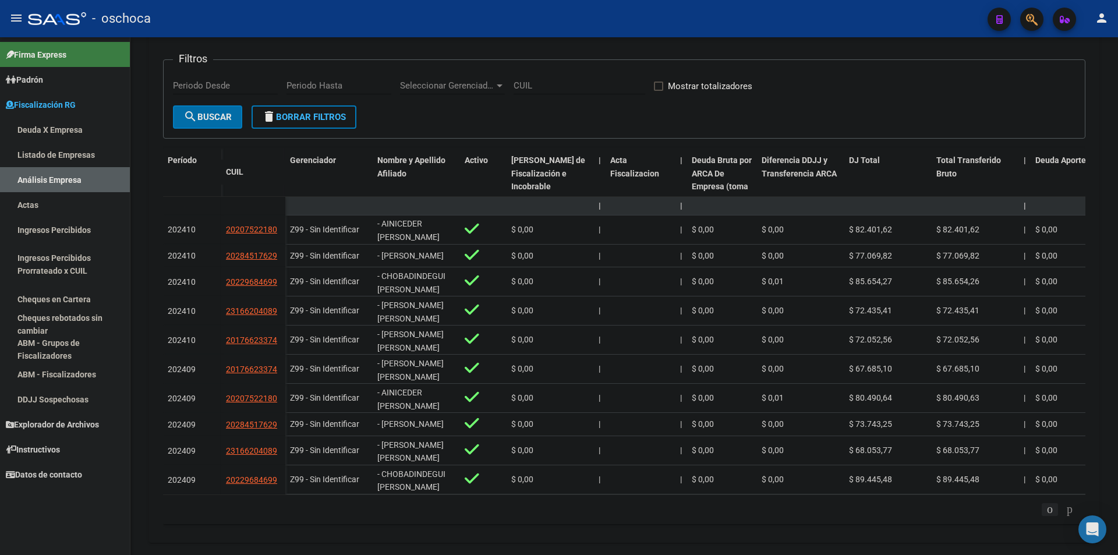
click at [1045, 516] on icon "go to previous page" at bounding box center [1049, 509] width 9 height 14
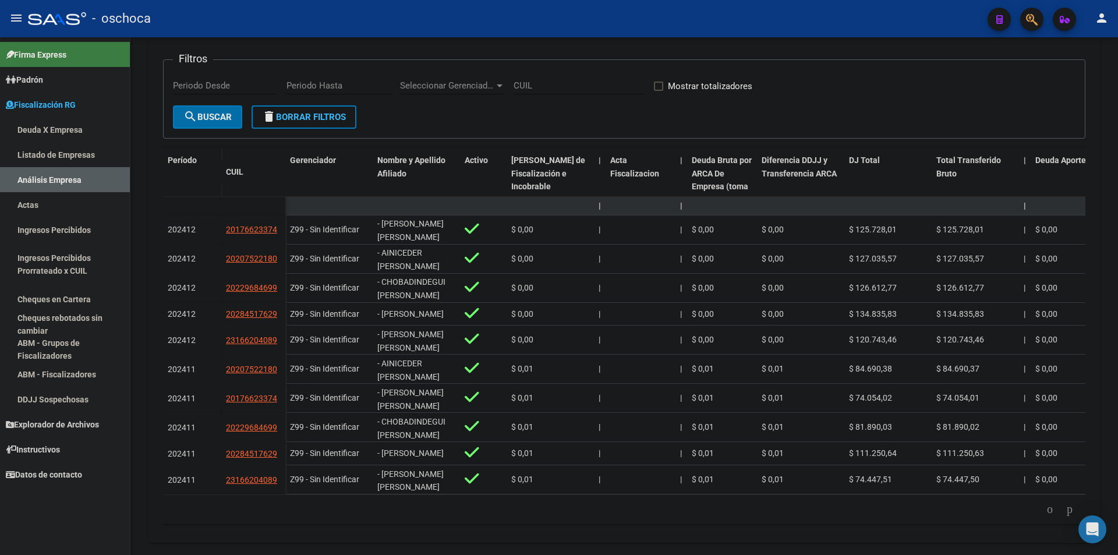
click at [815, 543] on div "Devengado Percibido Devengado x CUIL Ingresos sin DDJJ DDJJ Transferencias Sano…" at bounding box center [624, 252] width 950 height 579
click at [1068, 516] on icon "go to next page" at bounding box center [1069, 509] width 9 height 14
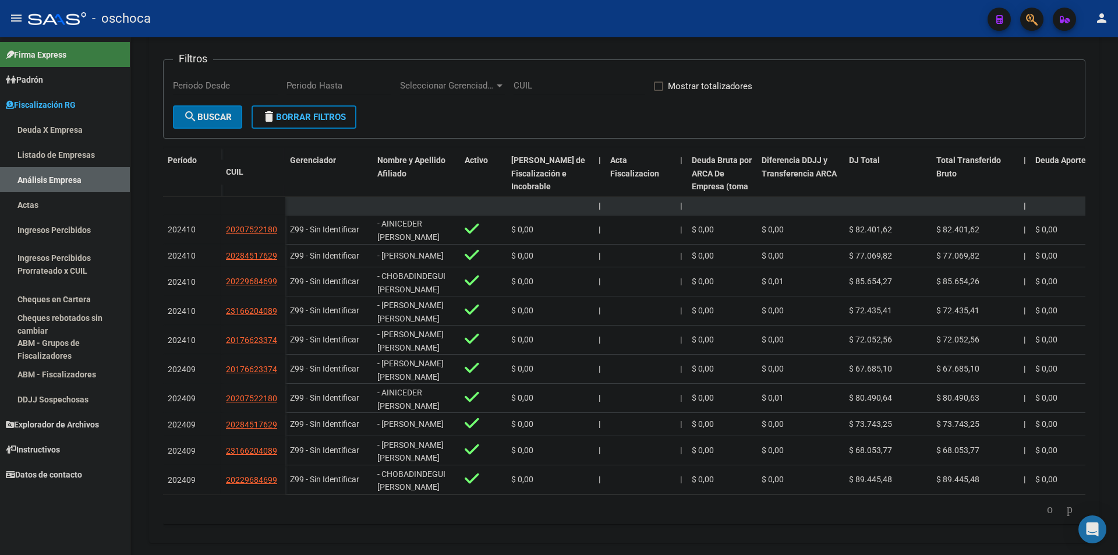
click at [1068, 516] on icon "go to next page" at bounding box center [1069, 509] width 9 height 14
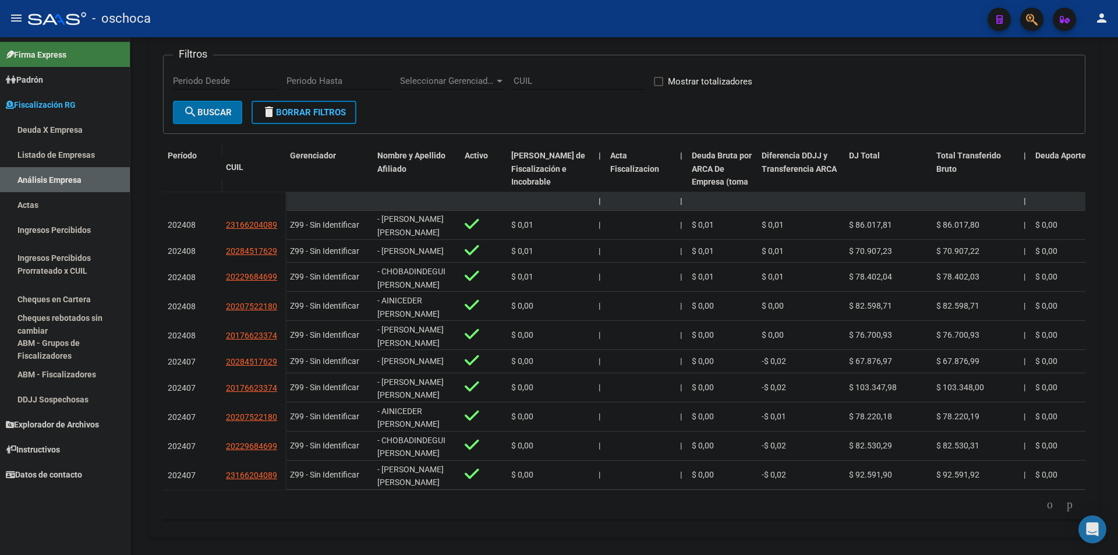
click at [1068, 511] on icon "go to next page" at bounding box center [1069, 504] width 9 height 14
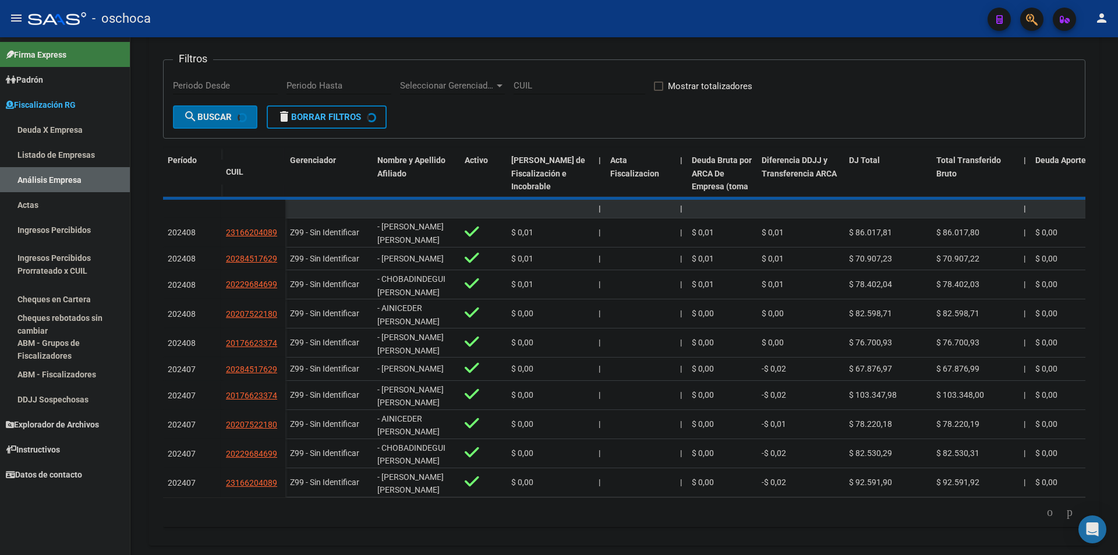
click at [1068, 516] on div "179.769.313.486.231.570.000.000.000.000.000.000.000.000.000.000.000.000.000.000…" at bounding box center [624, 512] width 923 height 29
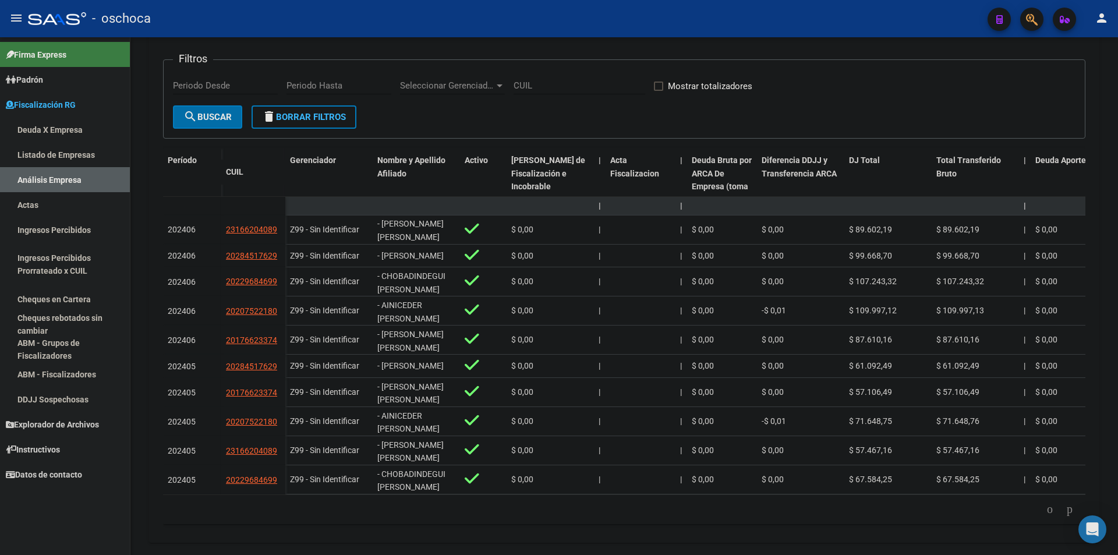
click at [1068, 516] on icon "go to next page" at bounding box center [1069, 509] width 9 height 14
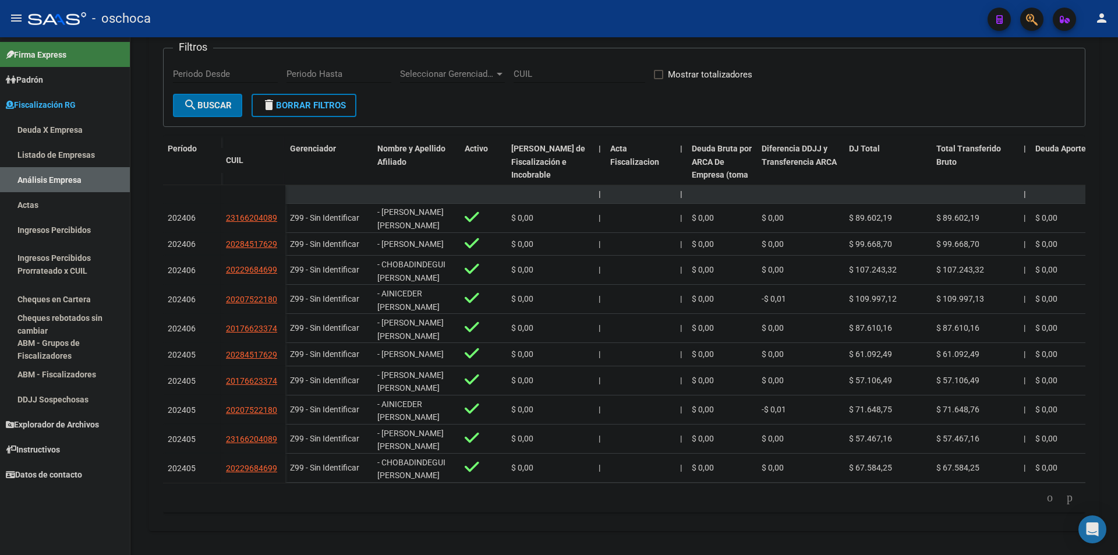
click at [1068, 513] on div "179.769.313.486.231.570.000.000.000.000.000.000.000.000.000.000.000.000.000.000…" at bounding box center [624, 497] width 923 height 29
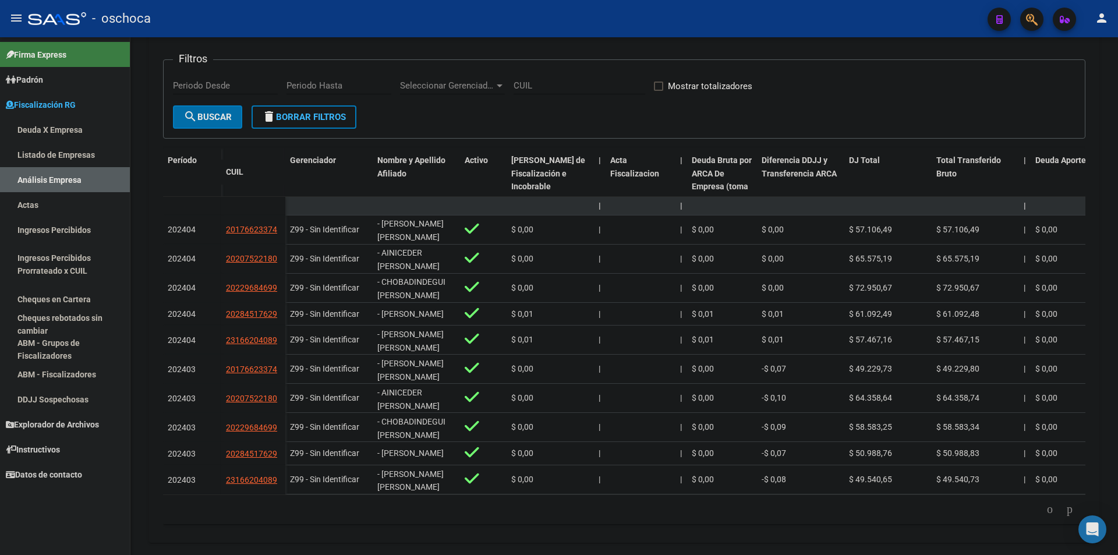
click at [1068, 516] on icon "go to next page" at bounding box center [1069, 509] width 9 height 14
click at [1041, 510] on li at bounding box center [1050, 510] width 20 height 20
click at [1045, 516] on icon "go to previous page" at bounding box center [1049, 509] width 9 height 14
click at [1065, 513] on icon "go to next page" at bounding box center [1069, 509] width 9 height 14
click at [1045, 516] on icon "go to previous page" at bounding box center [1049, 509] width 9 height 14
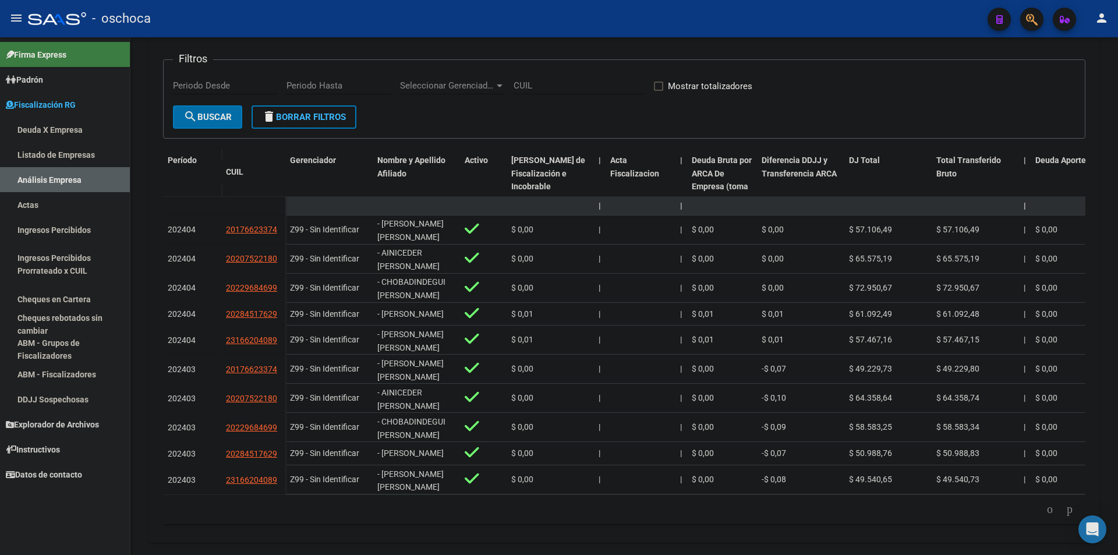
click at [477, 519] on datatable-pager "6 7 8 9 10" at bounding box center [624, 510] width 911 height 20
click at [1045, 516] on icon "go to previous page" at bounding box center [1049, 509] width 9 height 14
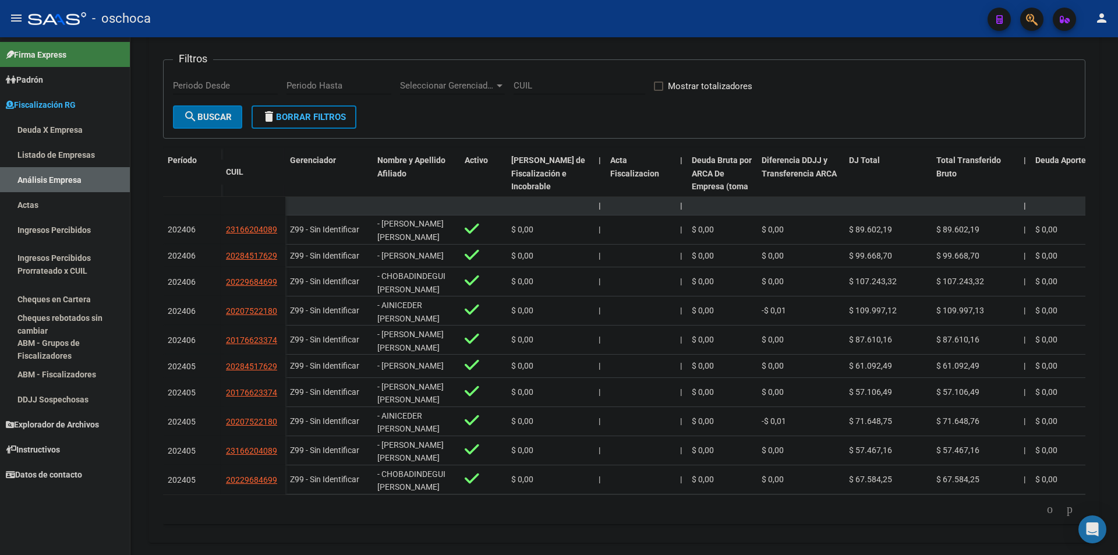
scroll to position [175, 0]
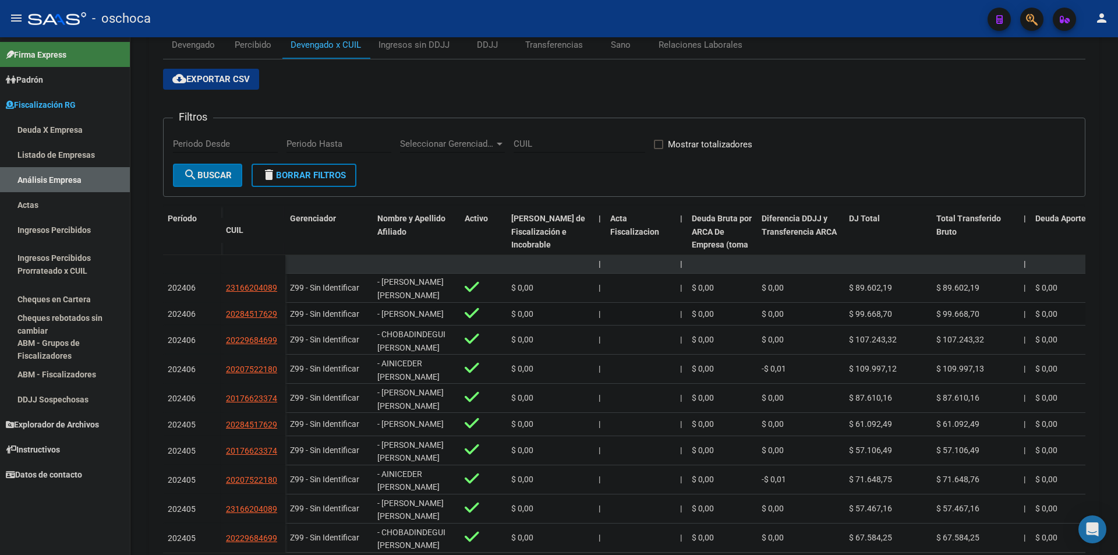
click at [214, 312] on div "202406" at bounding box center [192, 314] width 49 height 13
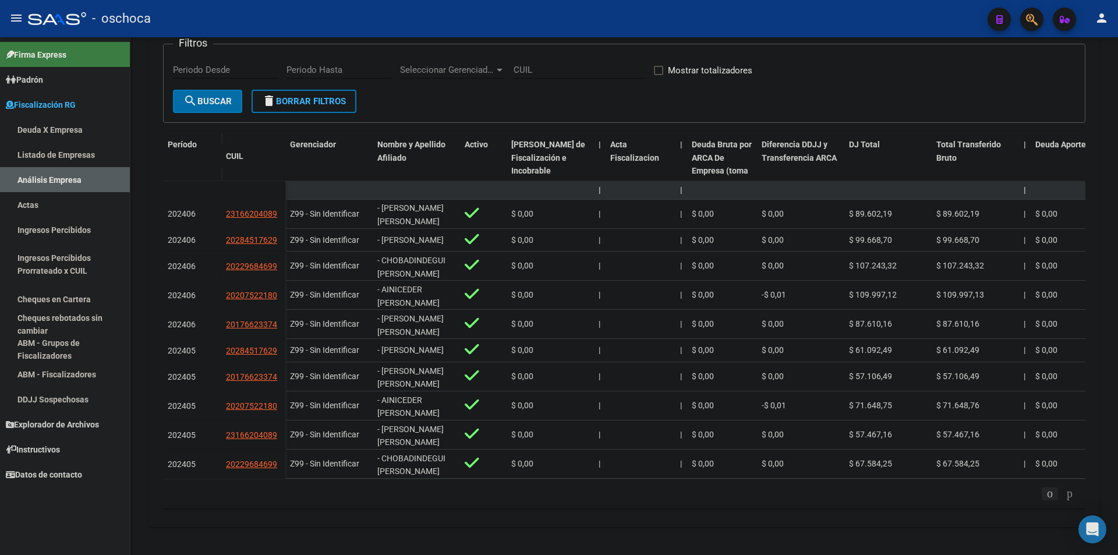
click at [1048, 495] on icon "go to previous page" at bounding box center [1049, 493] width 9 height 14
click at [271, 517] on div "cloud_download Exportar CSV Filtros Periodo Desde Periodo Hasta Seleccionar Ger…" at bounding box center [624, 251] width 923 height 532
click at [1045, 495] on icon "go to previous page" at bounding box center [1049, 493] width 9 height 14
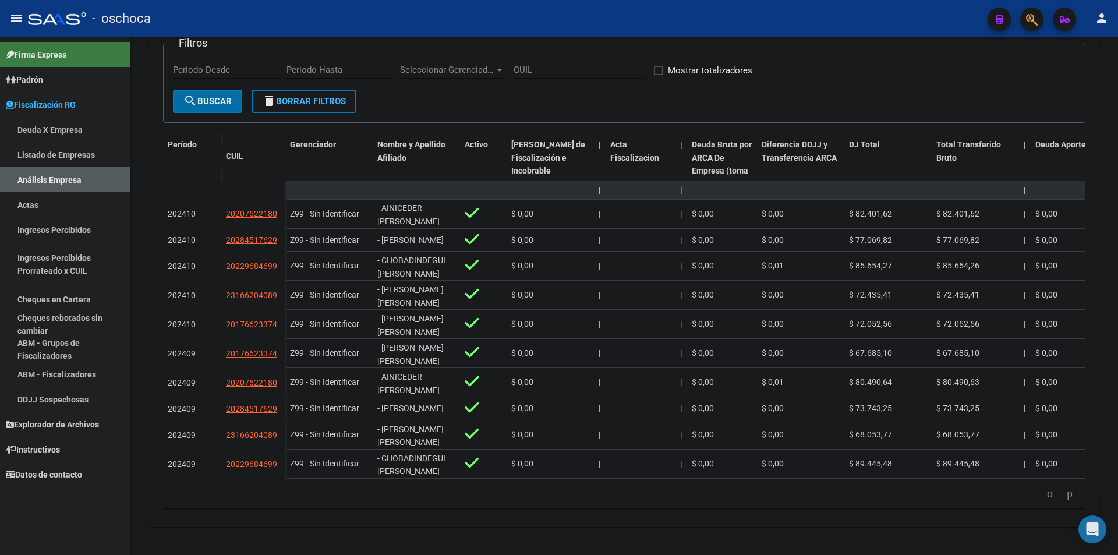
click at [1029, 482] on div "179.769.313.486.231.570.000.000.000.000.000.000.000.000.000.000.000.000.000.000…" at bounding box center [624, 493] width 923 height 29
click at [1045, 490] on icon "go to previous page" at bounding box center [1049, 493] width 9 height 14
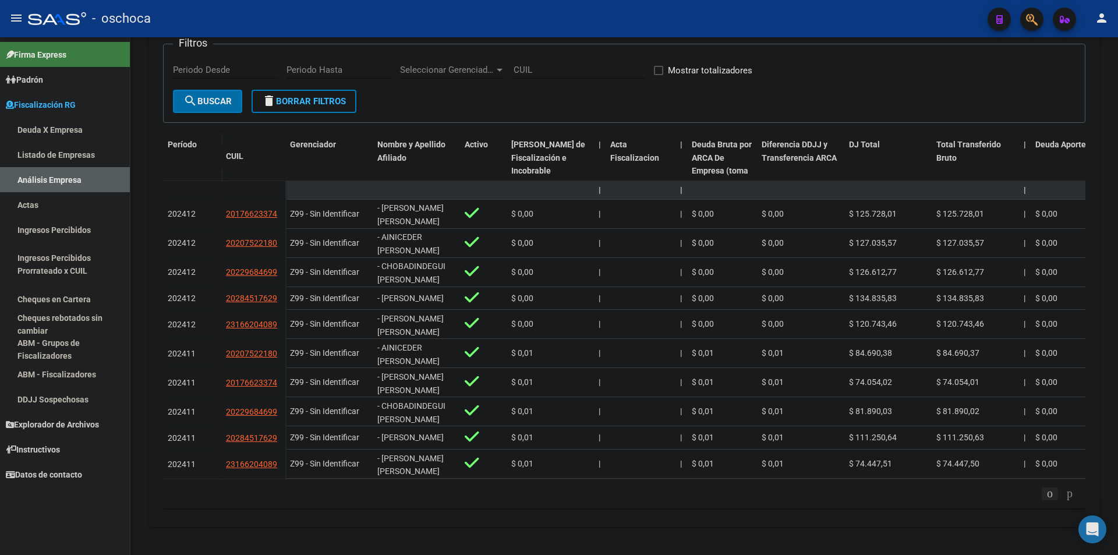
click at [1045, 489] on icon "go to previous page" at bounding box center [1049, 493] width 9 height 14
